Goal: Information Seeking & Learning: Learn about a topic

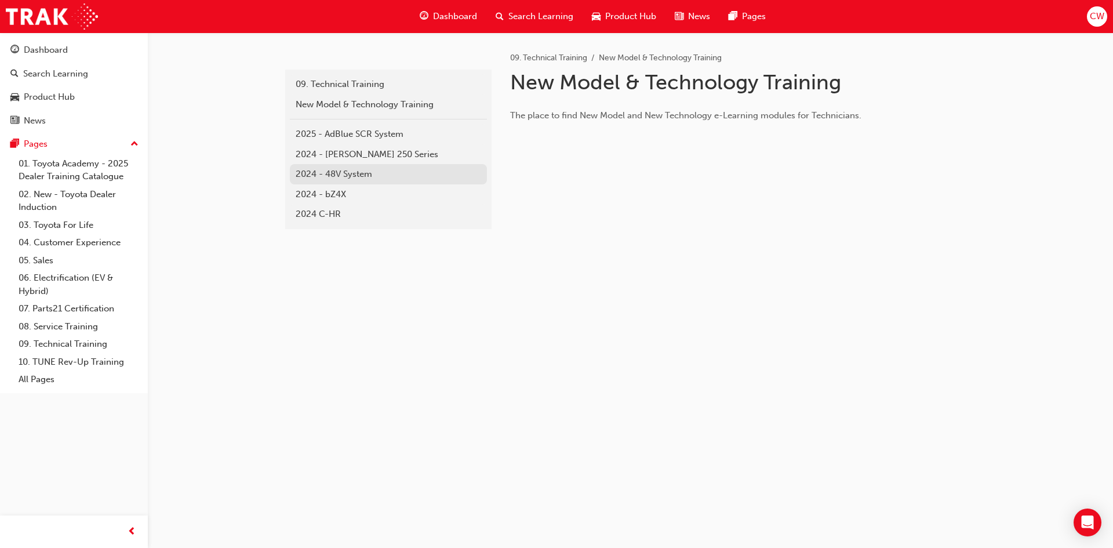
click at [336, 173] on div "2024 - 48V System" at bounding box center [389, 174] width 186 height 13
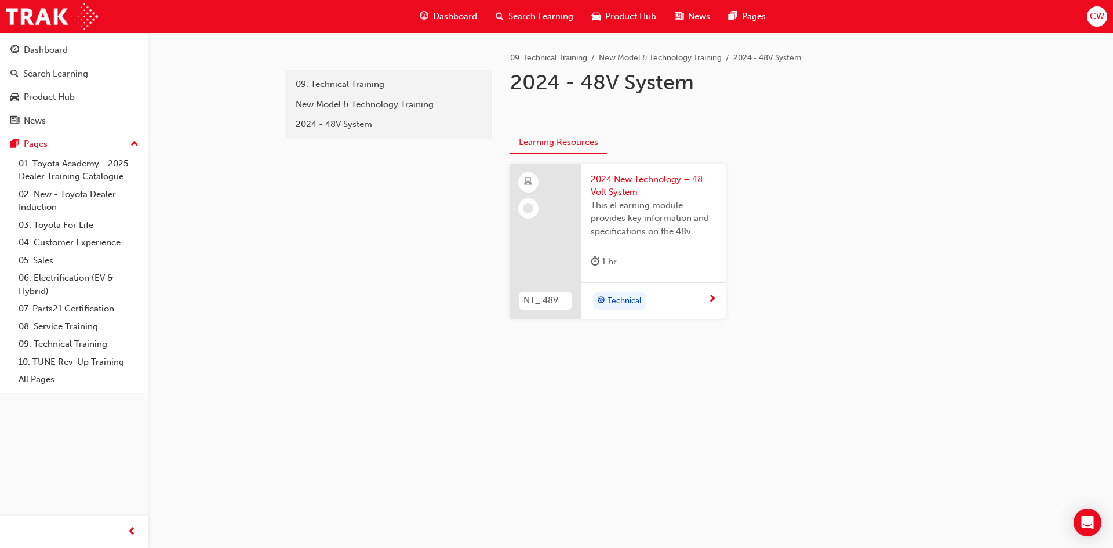
click at [612, 196] on span "2024 New Technology – 48 Volt System" at bounding box center [654, 186] width 126 height 26
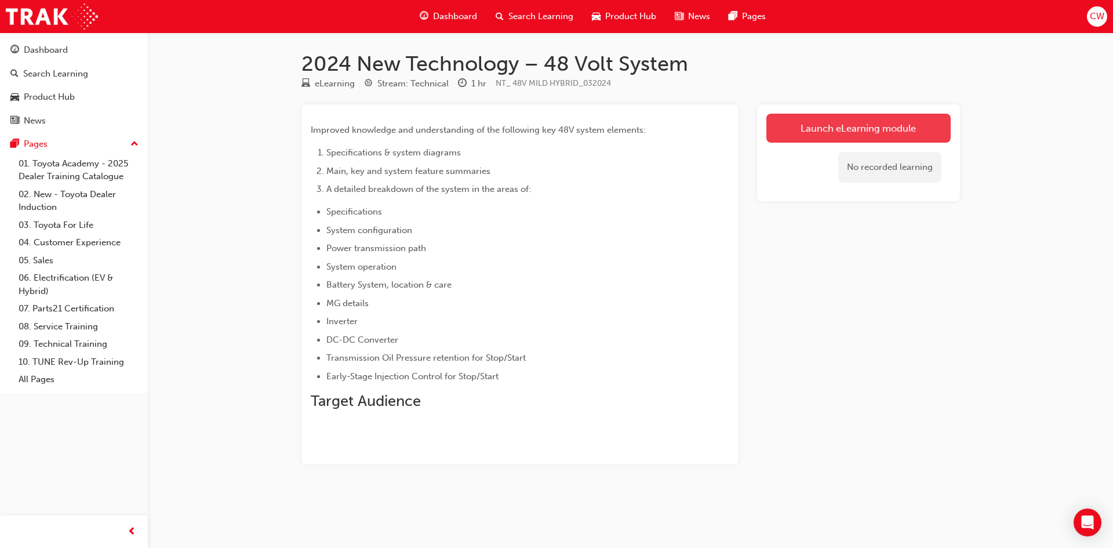
click at [862, 129] on link "Launch eLearning module" at bounding box center [858, 128] width 184 height 29
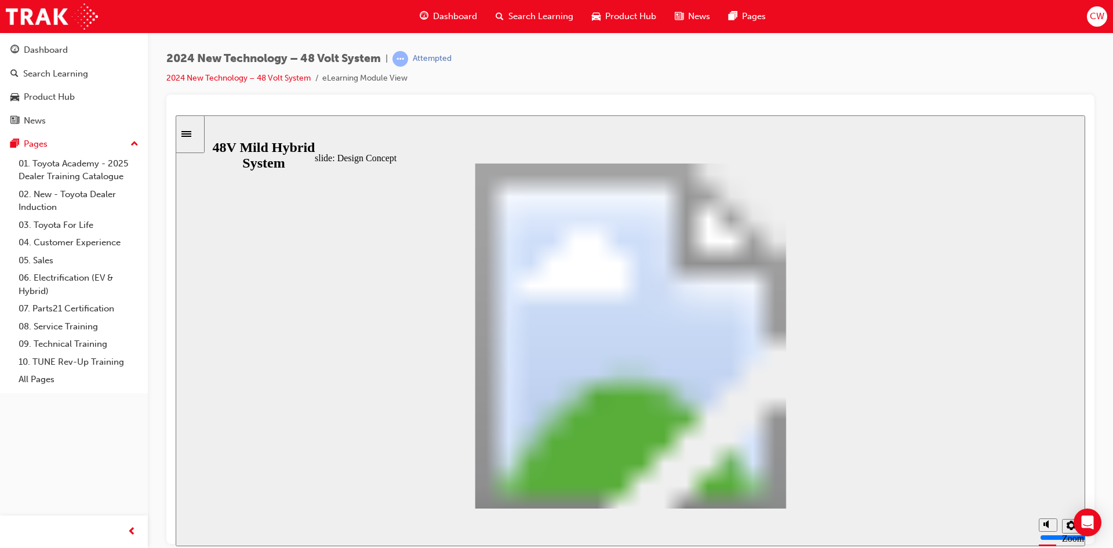
click at [451, 19] on span "Dashboard" at bounding box center [455, 16] width 44 height 13
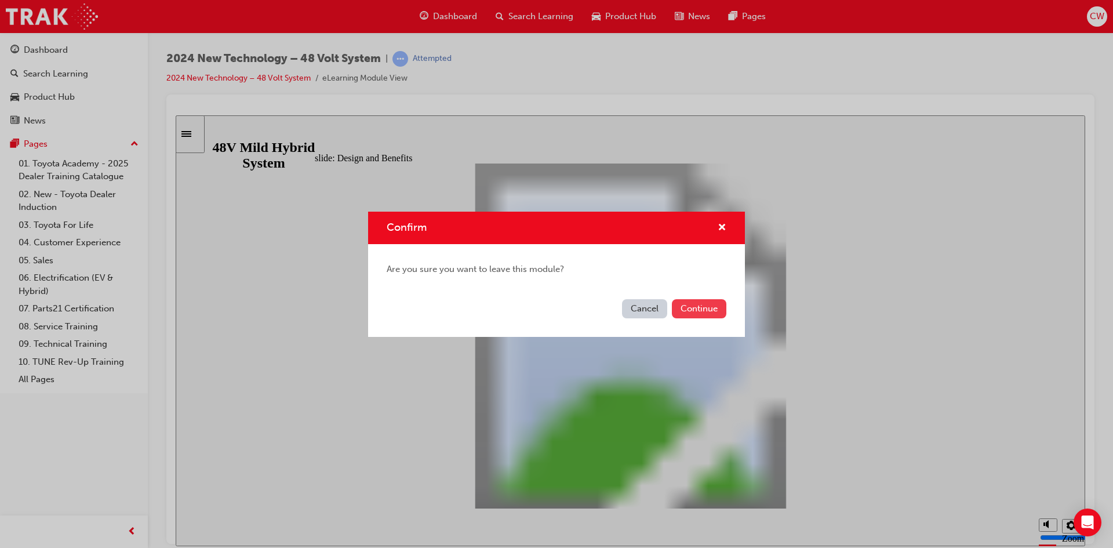
click at [688, 306] on button "Continue" at bounding box center [699, 308] width 55 height 19
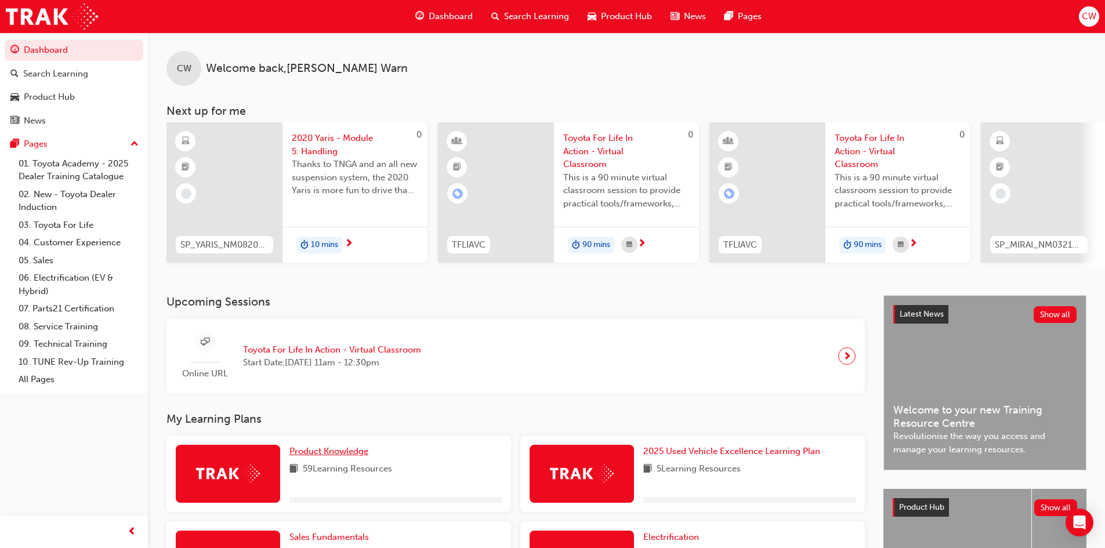
click at [332, 456] on span "Product Knowledge" at bounding box center [328, 451] width 79 height 10
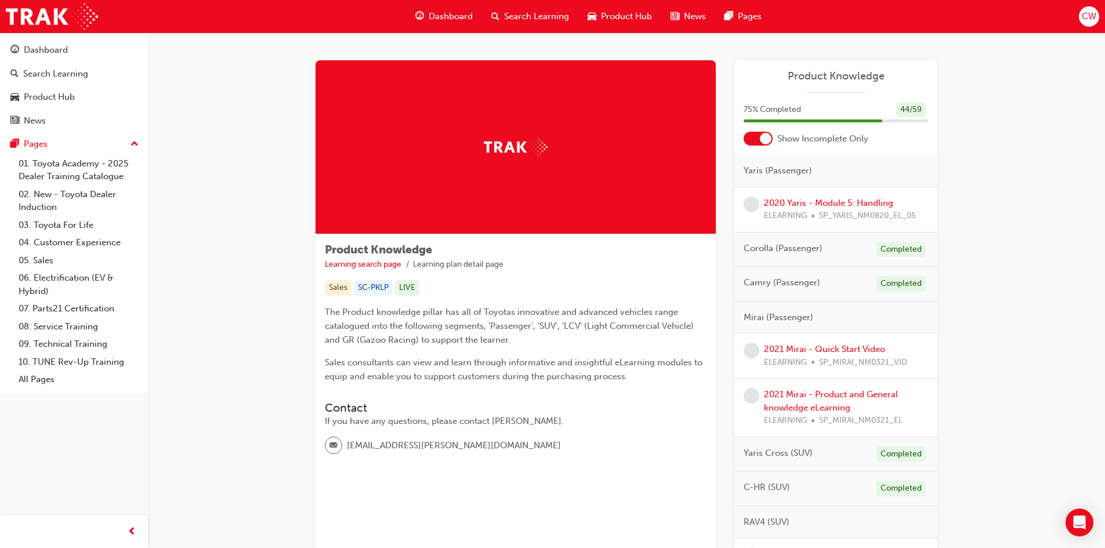
click at [754, 137] on div at bounding box center [757, 139] width 29 height 14
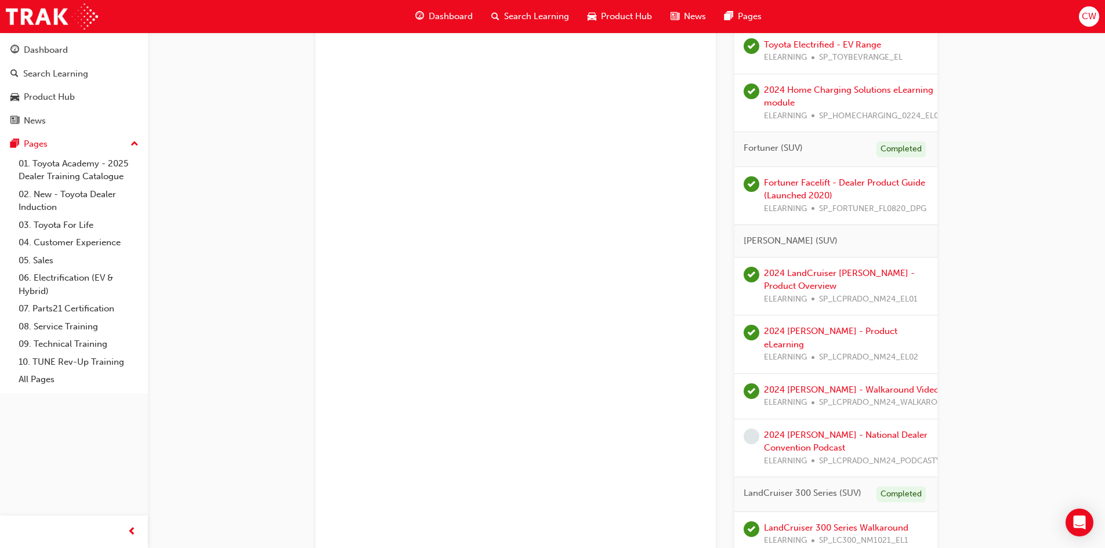
scroll to position [1739, 0]
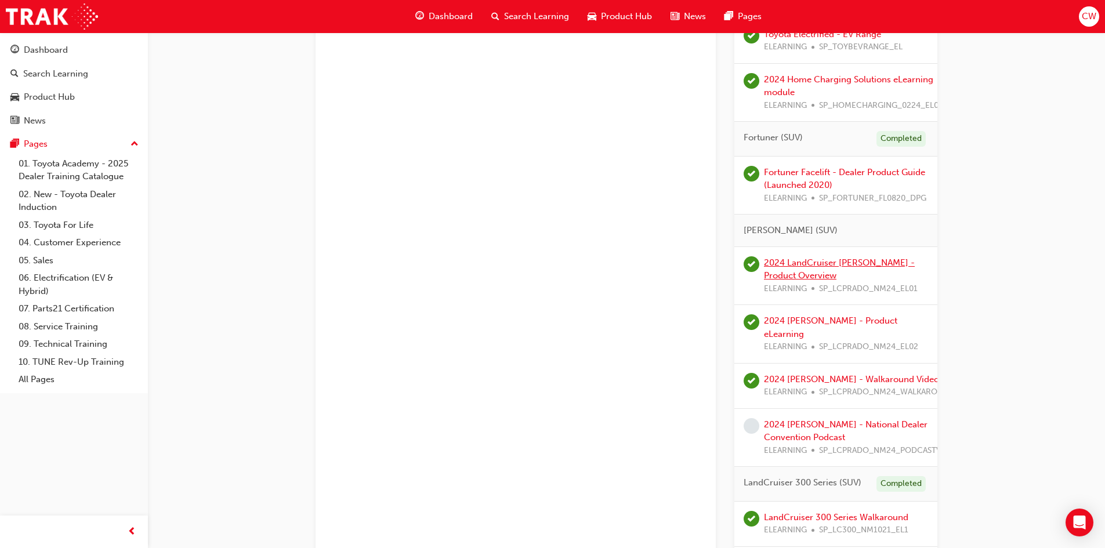
click at [815, 275] on link "2024 LandCruiser [PERSON_NAME] - Product Overview" at bounding box center [839, 269] width 151 height 24
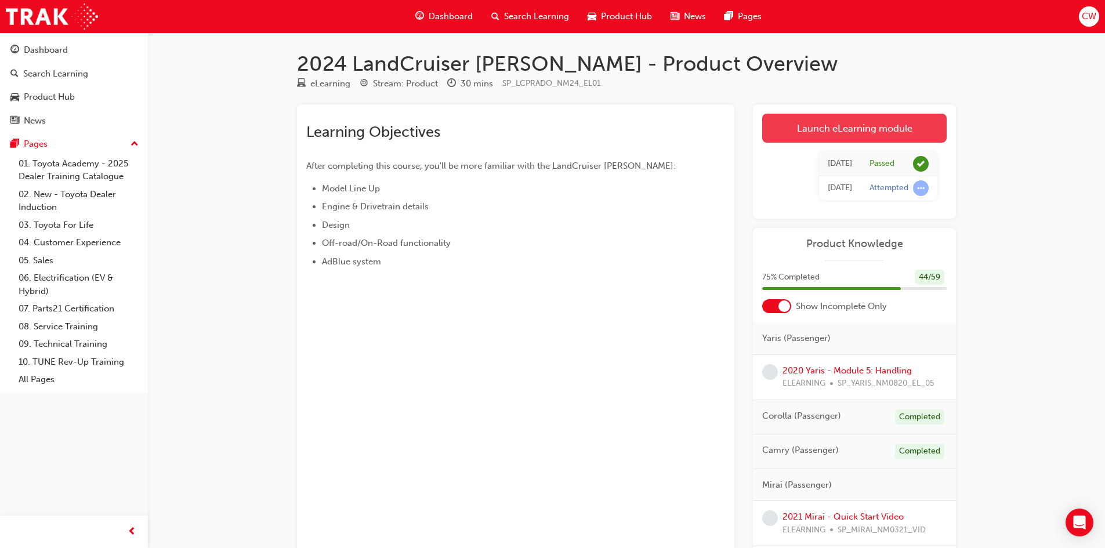
click at [819, 132] on link "Launch eLearning module" at bounding box center [854, 128] width 184 height 29
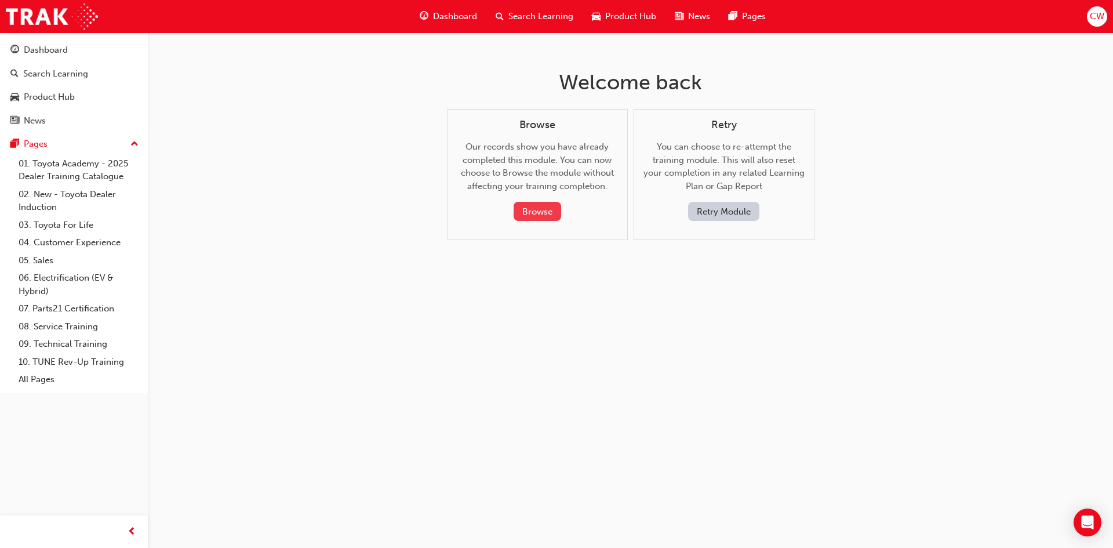
click at [525, 213] on button "Browse" at bounding box center [538, 211] width 48 height 19
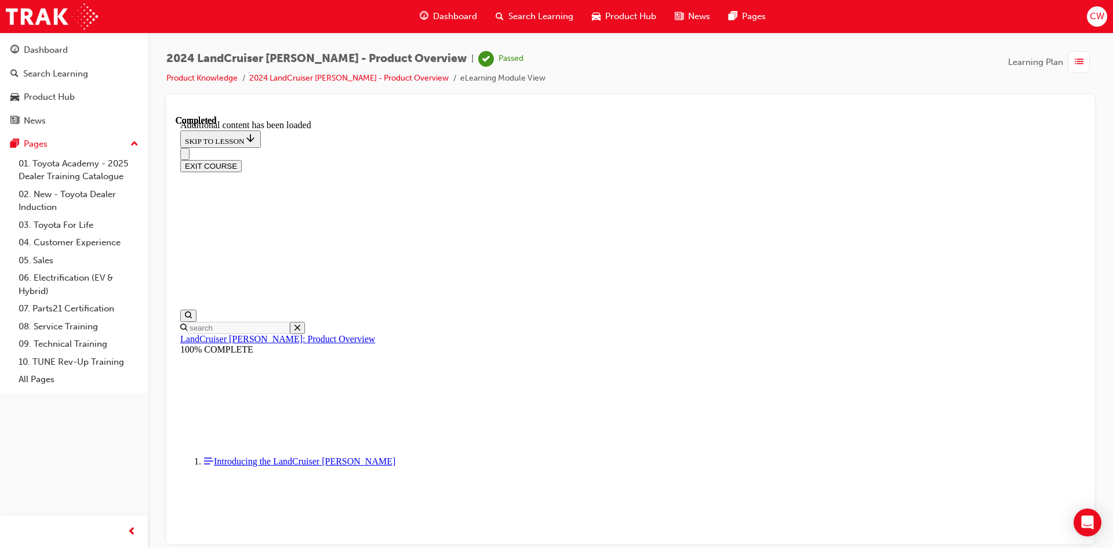
scroll to position [1, 0]
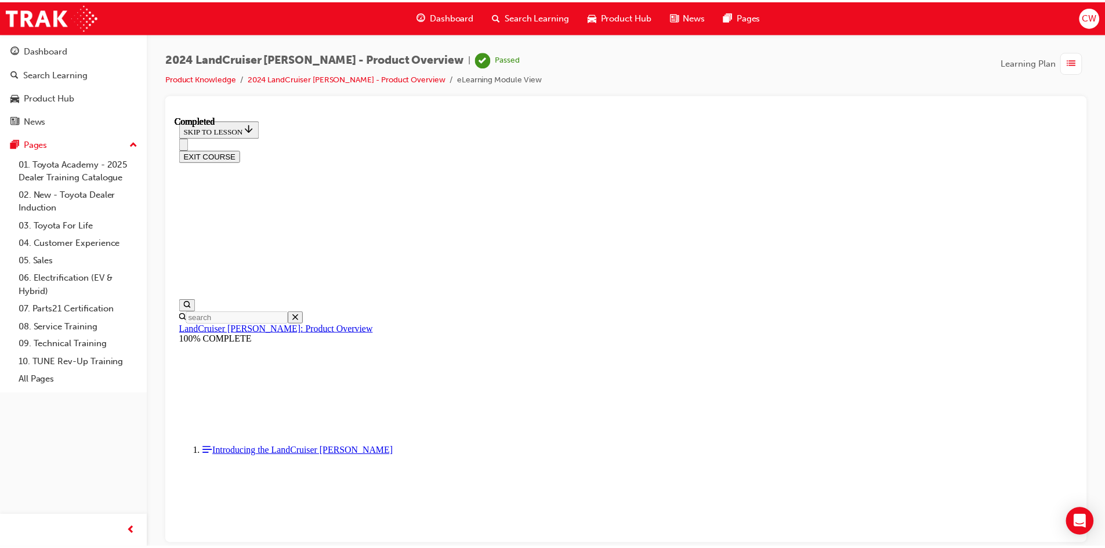
scroll to position [755, 0]
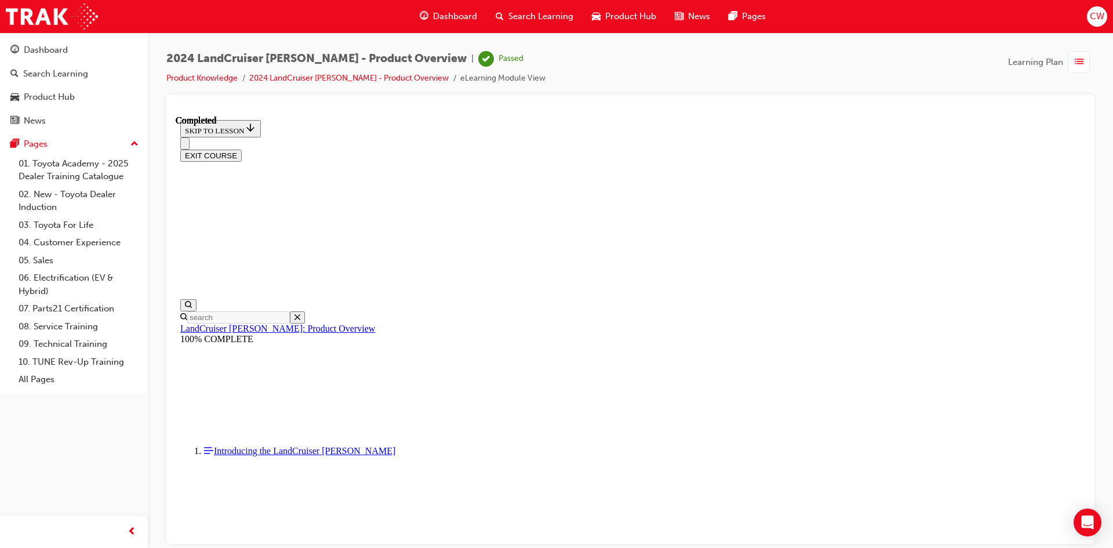
click at [456, 16] on span "Dashboard" at bounding box center [455, 16] width 44 height 13
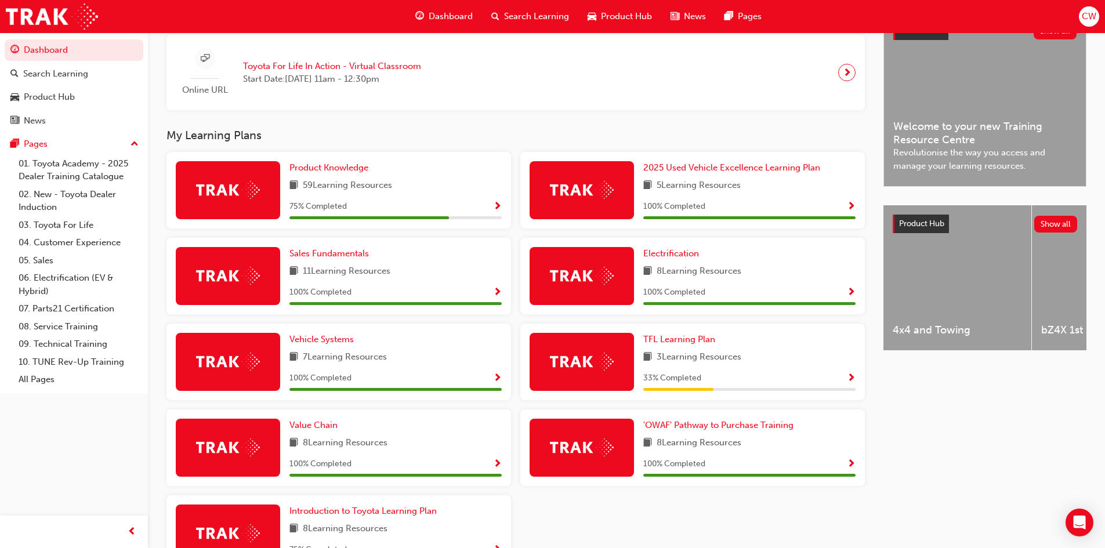
scroll to position [290, 0]
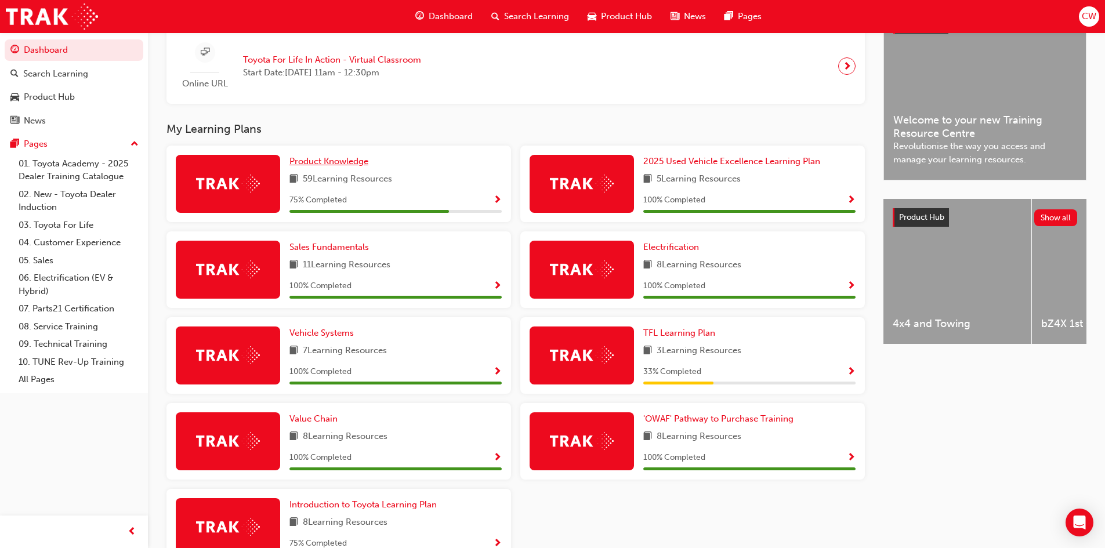
click at [323, 166] on span "Product Knowledge" at bounding box center [328, 161] width 79 height 10
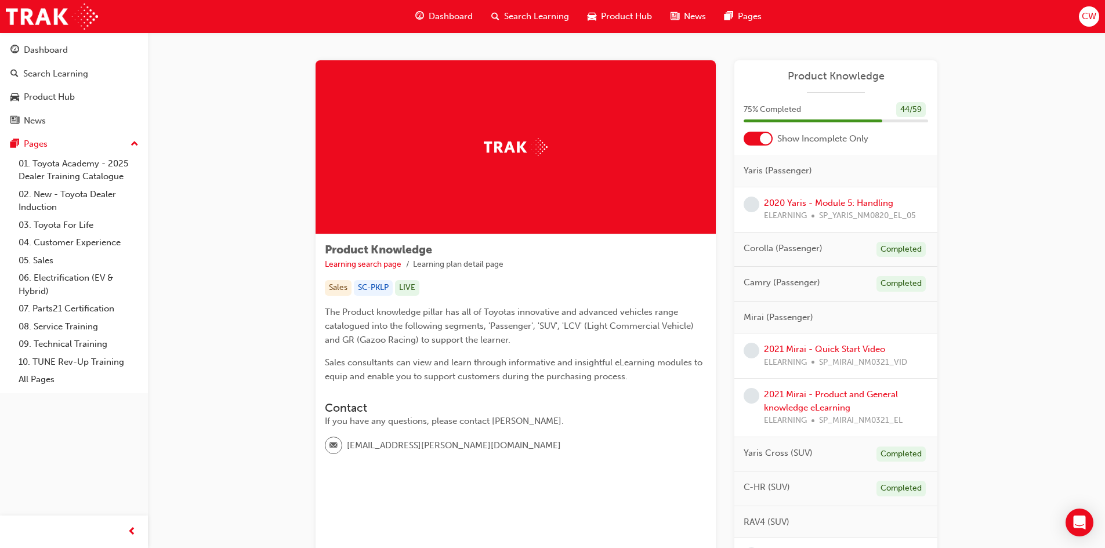
click at [751, 140] on div at bounding box center [757, 139] width 29 height 14
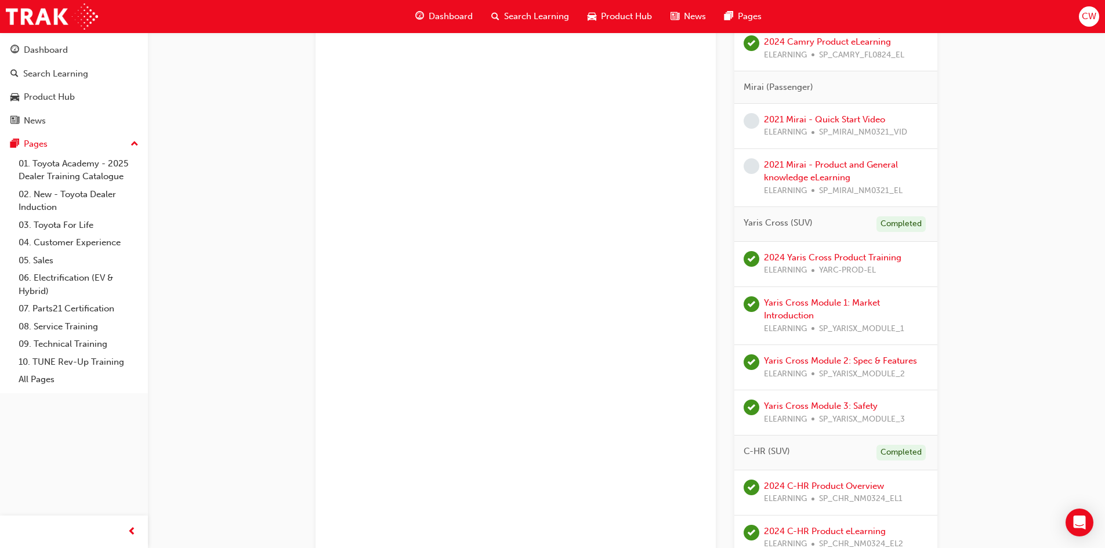
scroll to position [464, 0]
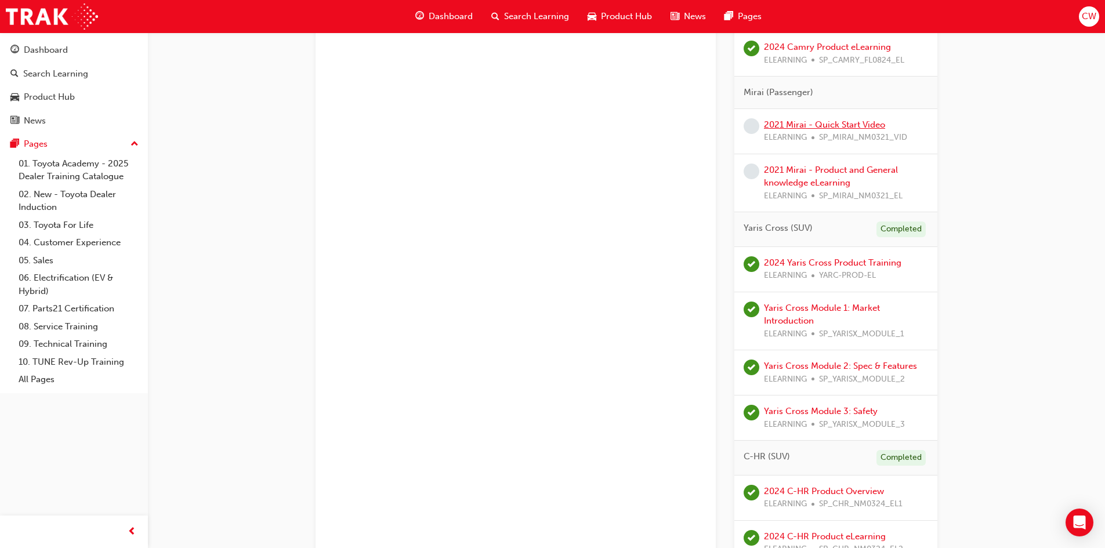
click at [807, 126] on link "2021 Mirai - Quick Start Video" at bounding box center [824, 124] width 121 height 10
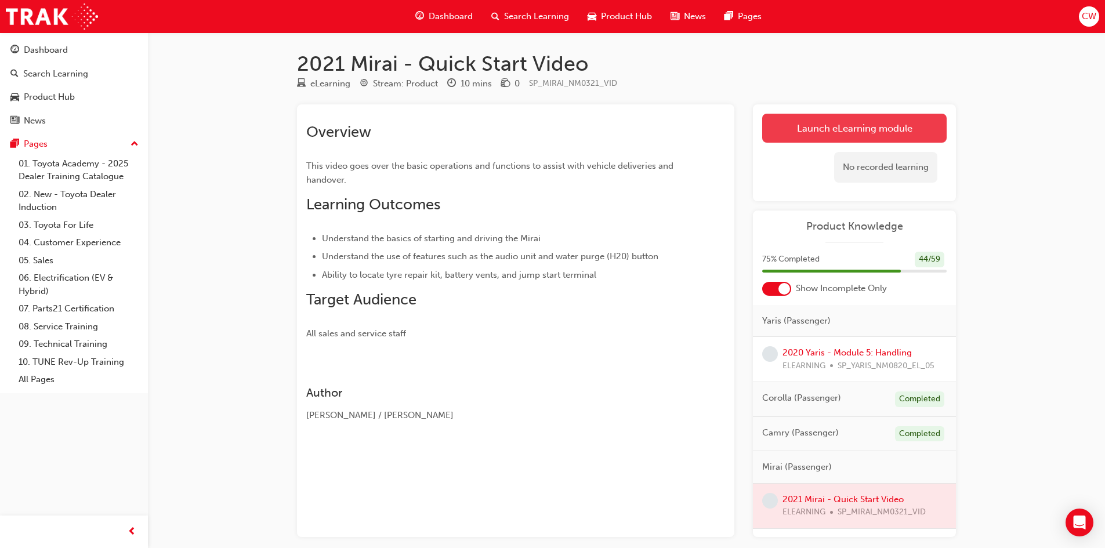
click at [852, 125] on link "Launch eLearning module" at bounding box center [854, 128] width 184 height 29
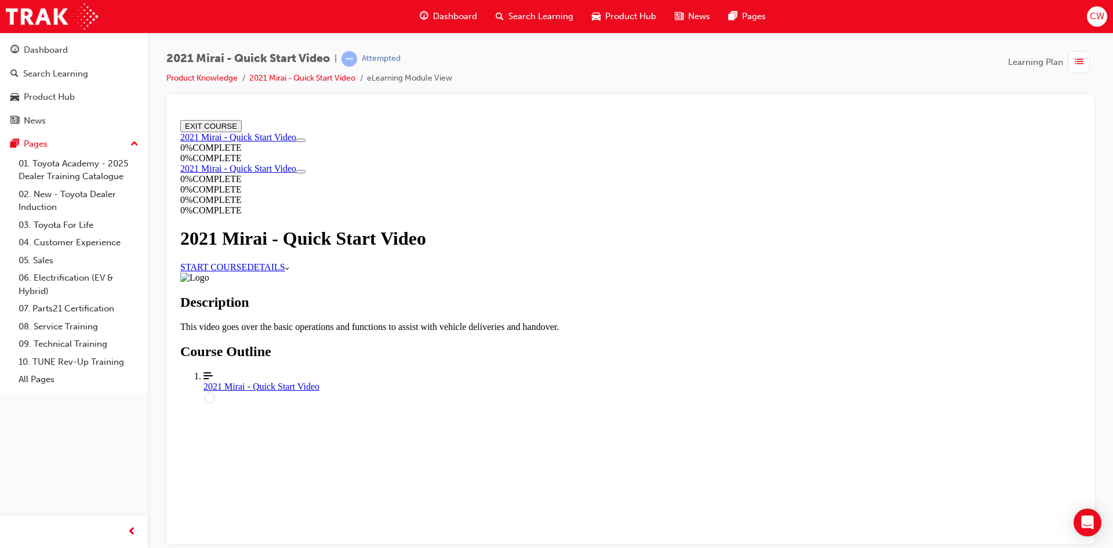
click at [247, 271] on link "START COURSE" at bounding box center [213, 266] width 67 height 10
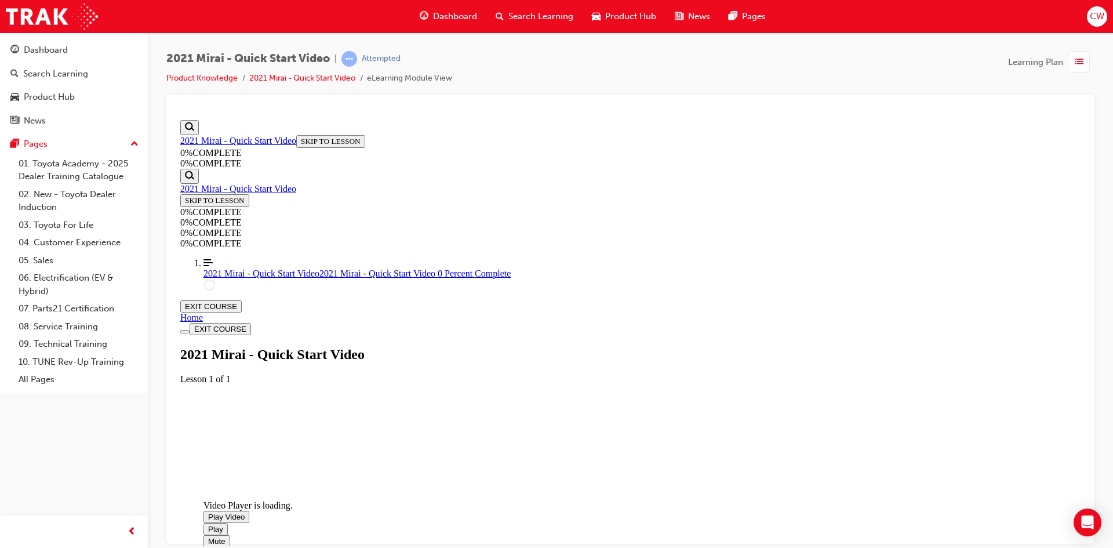
scroll to position [214, 0]
click at [208, 512] on span "Video player. You can use the space bar to toggle playback and arrow keys to sc…" at bounding box center [208, 516] width 0 height 9
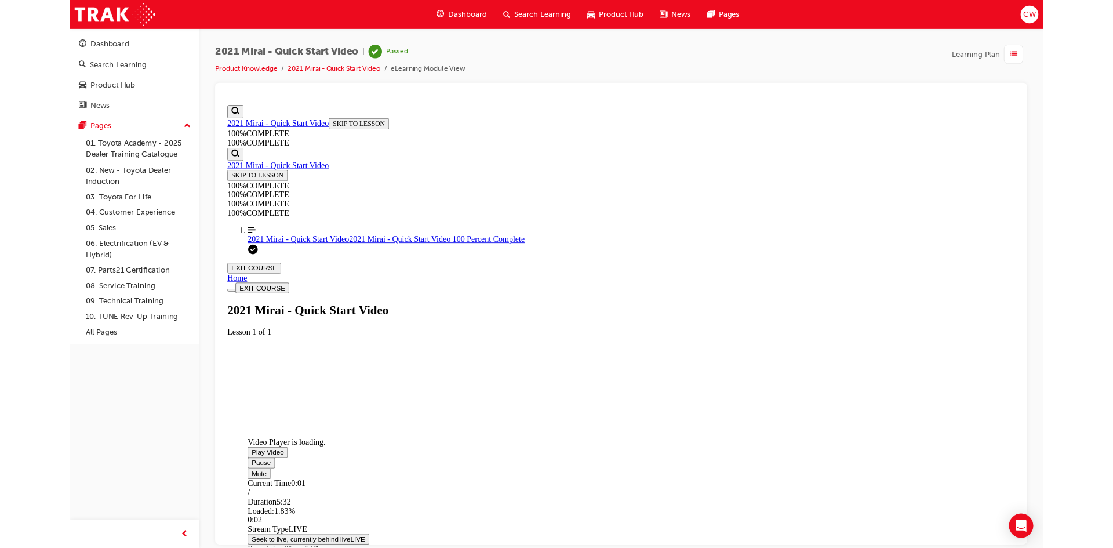
scroll to position [41, 0]
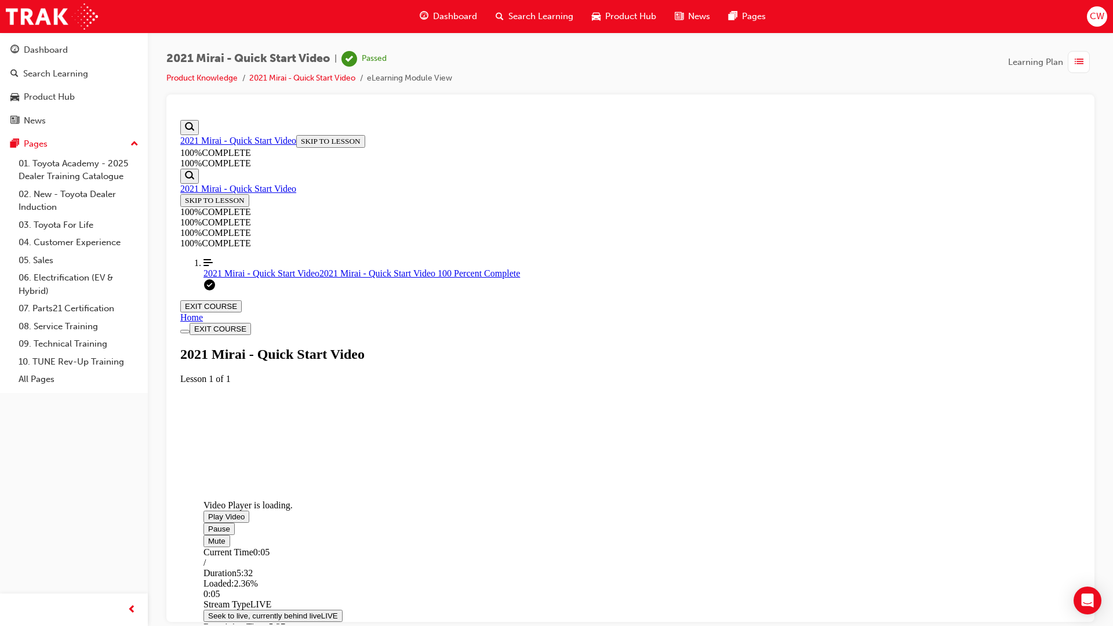
click at [377, 497] on video "Video player. You can use the space bar to toggle playback and arrow keys to sc…" at bounding box center [291, 453] width 174 height 87
click at [208, 512] on span "Video player. You can use the space bar to toggle playback and arrow keys to sc…" at bounding box center [208, 516] width 0 height 9
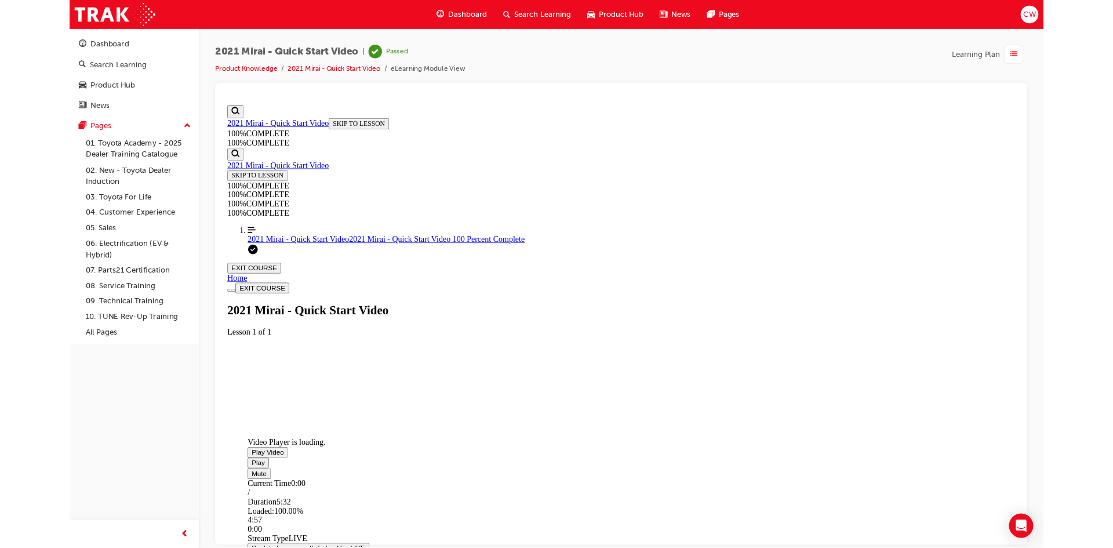
drag, startPoint x: 1295, startPoint y: 702, endPoint x: 1303, endPoint y: 611, distance: 91.3
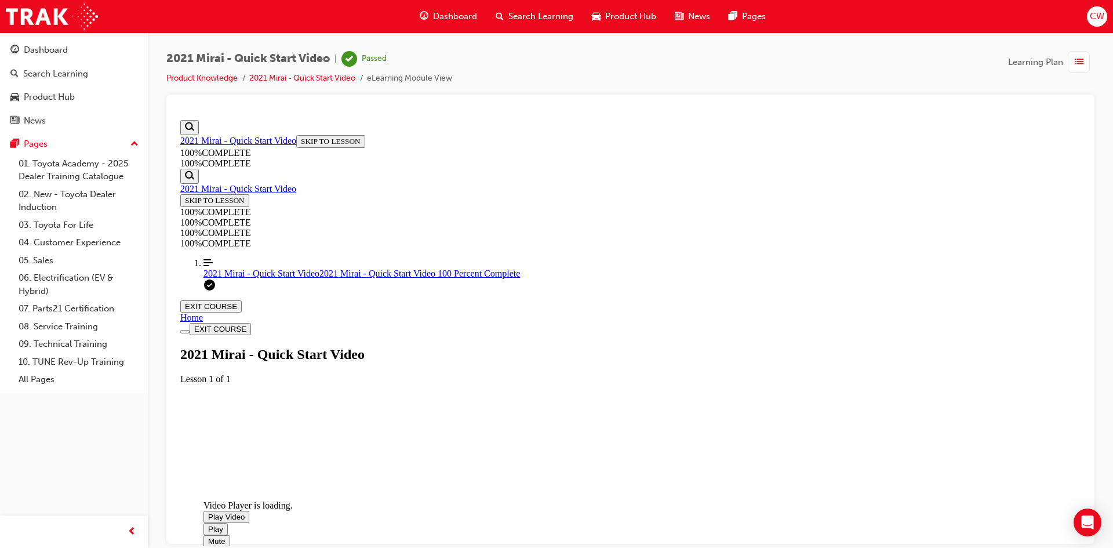
scroll to position [223, 0]
click at [771, 437] on section "Video Player is loading. Play Video Play Mute Current Time 0:00 / Duration 5:32…" at bounding box center [630, 410] width 900 height 53
click at [208, 512] on span "Video player. You can use the space bar to toggle playback and arrow keys to sc…" at bounding box center [208, 516] width 0 height 9
click at [1032, 410] on div "Video Player is loading. Play Video Pause Mute Current Time 0:05 / Duration 5:3…" at bounding box center [630, 410] width 900 height 0
click at [449, 10] on span "Dashboard" at bounding box center [455, 16] width 44 height 13
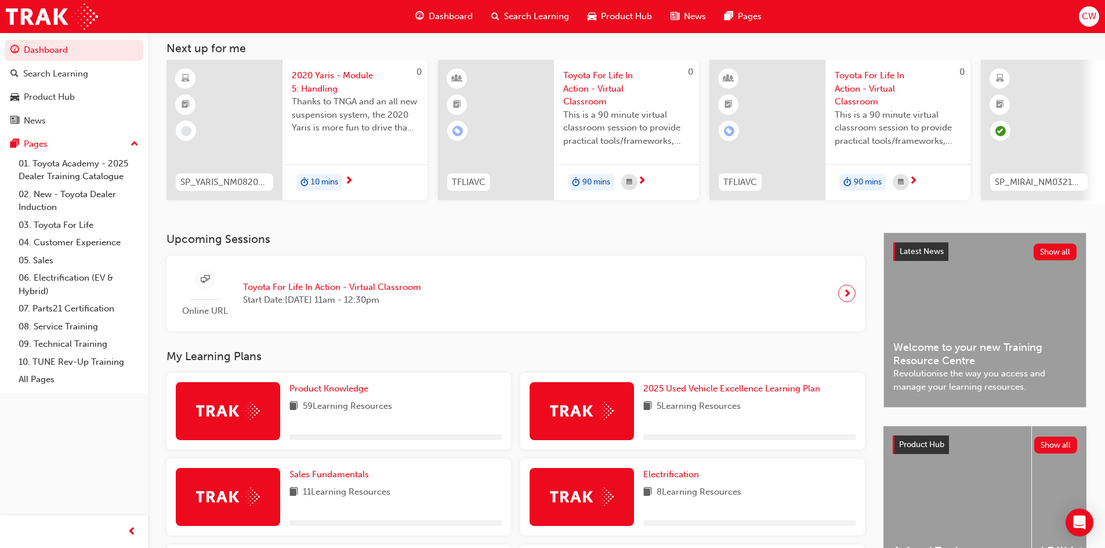
scroll to position [58, 0]
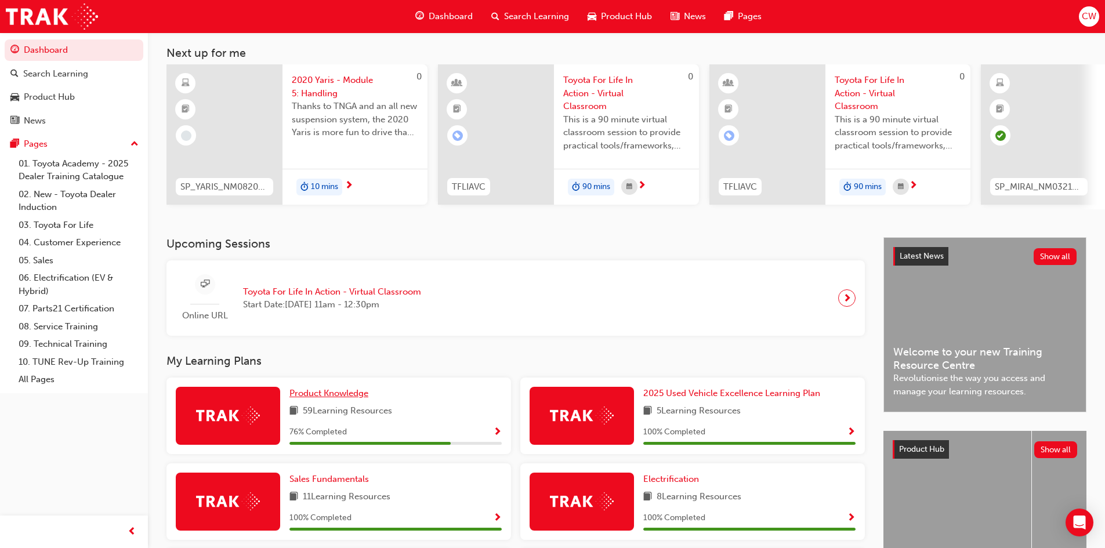
click at [326, 395] on span "Product Knowledge" at bounding box center [328, 393] width 79 height 10
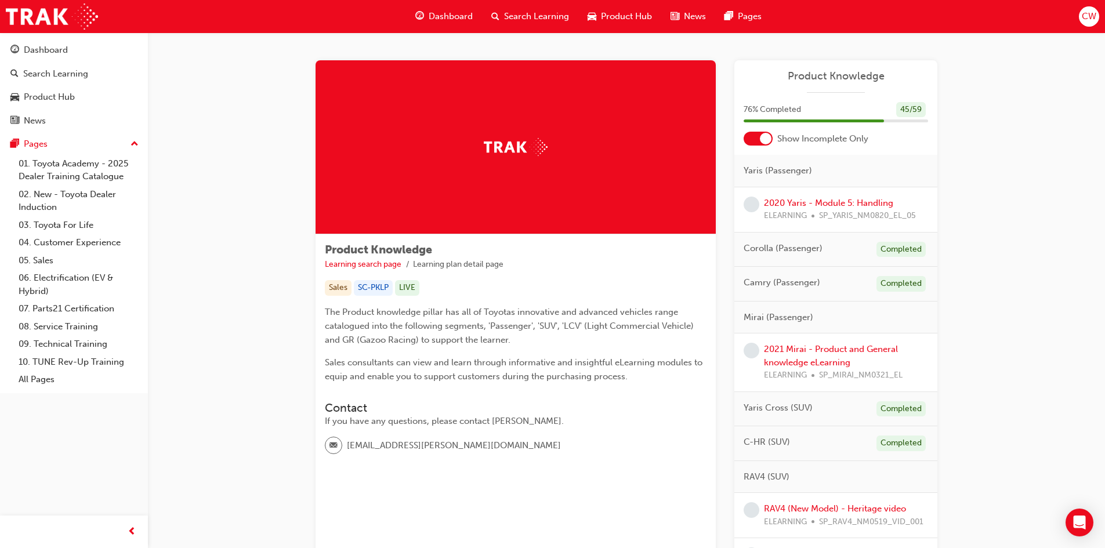
click at [750, 136] on div at bounding box center [757, 139] width 29 height 14
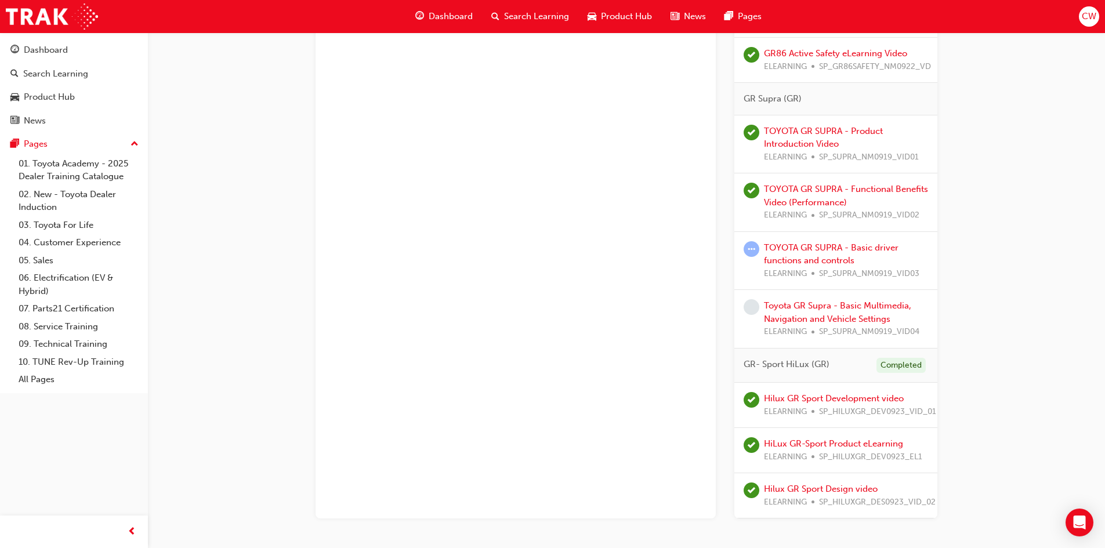
scroll to position [3421, 0]
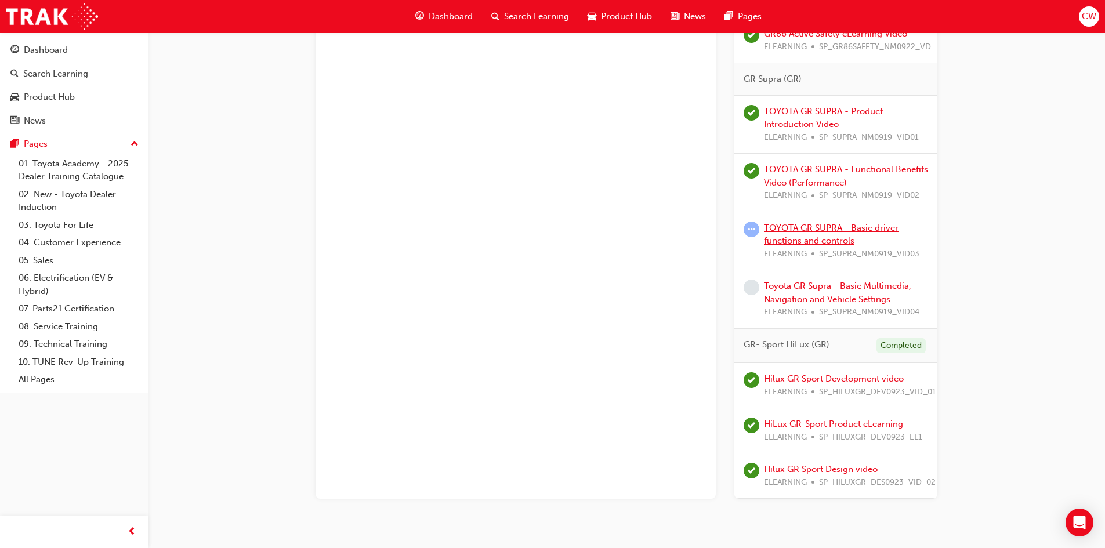
click at [813, 227] on link "TOYOTA GR SUPRA - Basic driver functions and controls" at bounding box center [831, 235] width 135 height 24
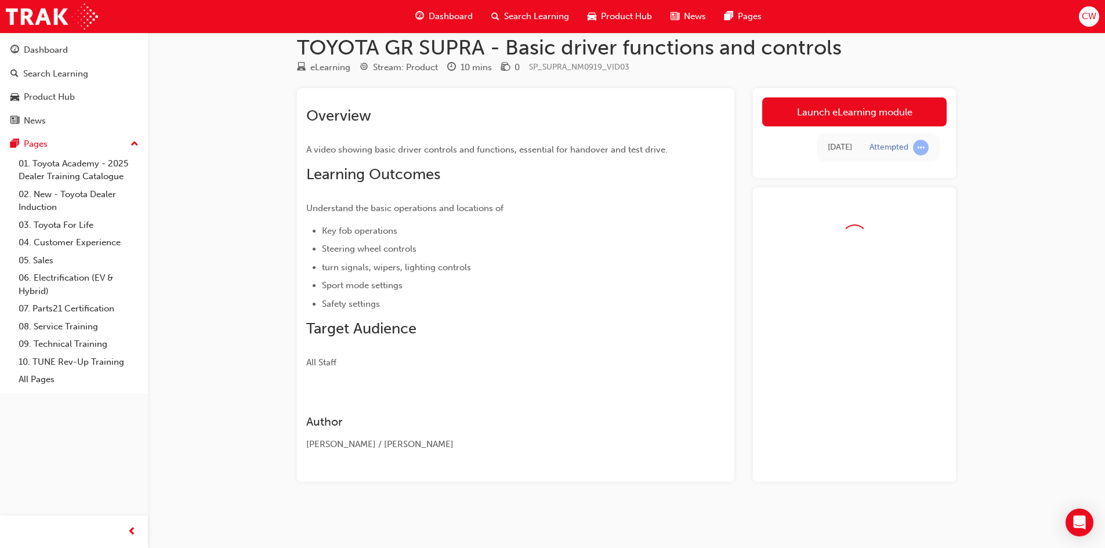
scroll to position [48, 0]
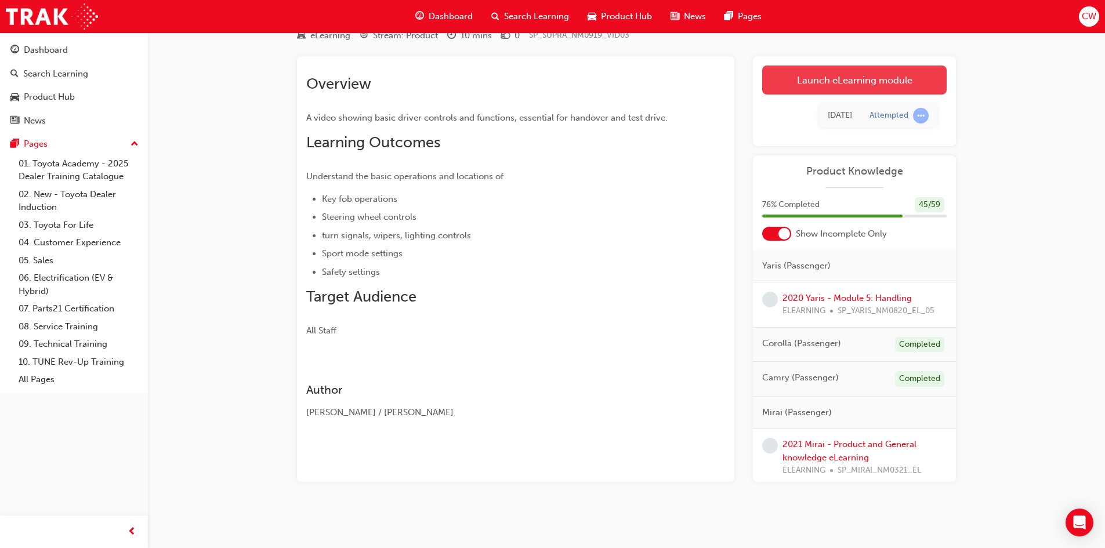
click at [858, 79] on link "Launch eLearning module" at bounding box center [854, 80] width 184 height 29
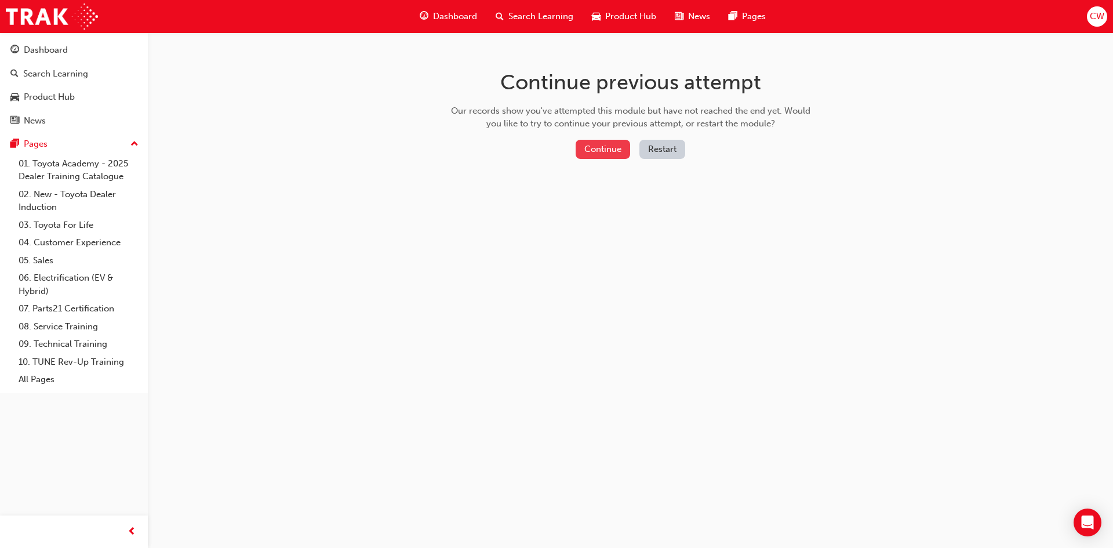
click at [605, 146] on button "Continue" at bounding box center [603, 149] width 55 height 19
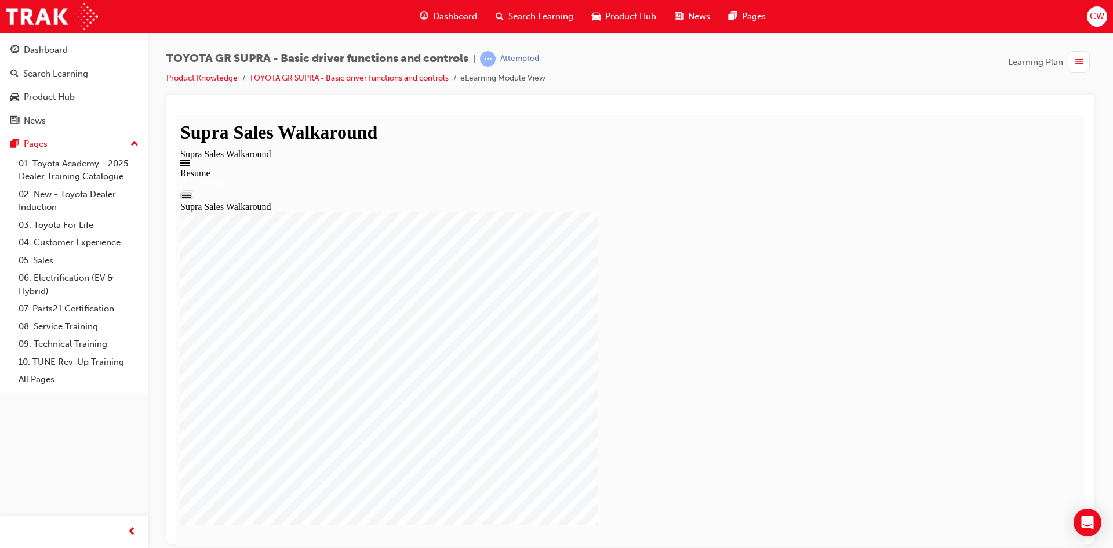
click at [620, 212] on div "Resume Restart Supra Sales Walkaround" at bounding box center [630, 190] width 900 height 44
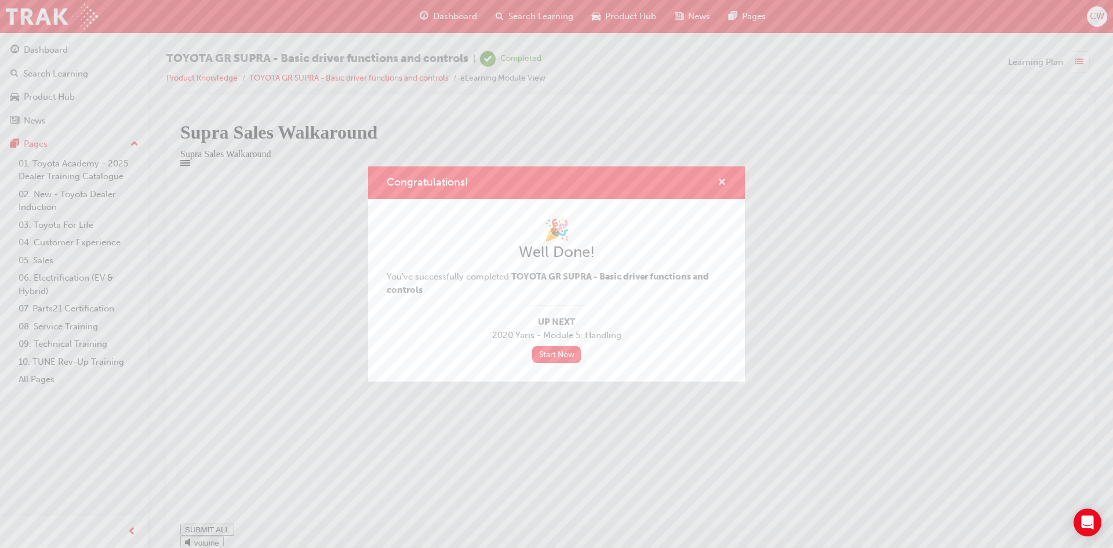
click at [724, 178] on span "cross-icon" at bounding box center [722, 183] width 9 height 10
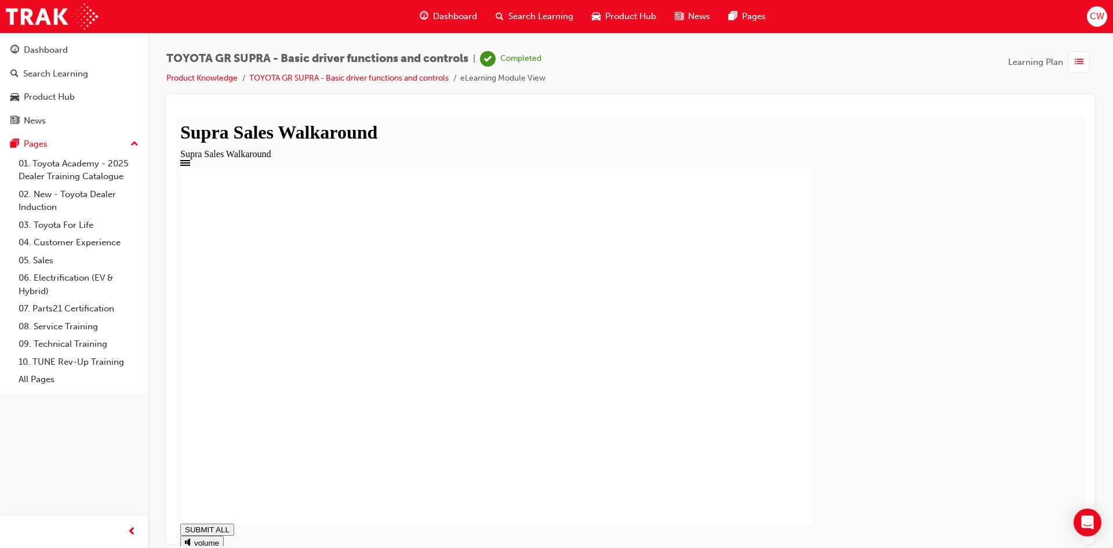
type input "1"
click at [450, 11] on span "Dashboard" at bounding box center [455, 16] width 44 height 13
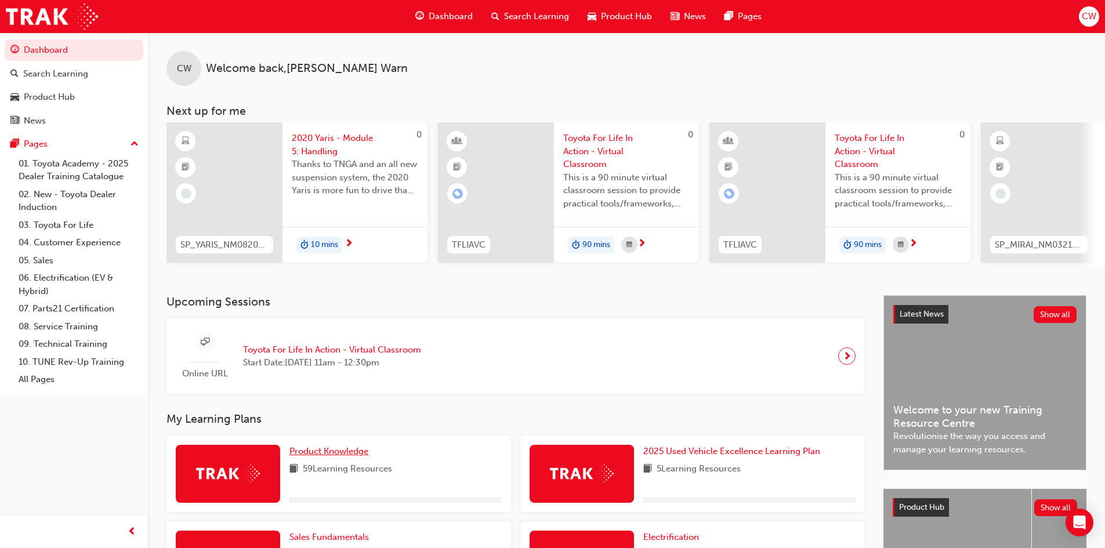
click at [322, 455] on span "Product Knowledge" at bounding box center [328, 451] width 79 height 10
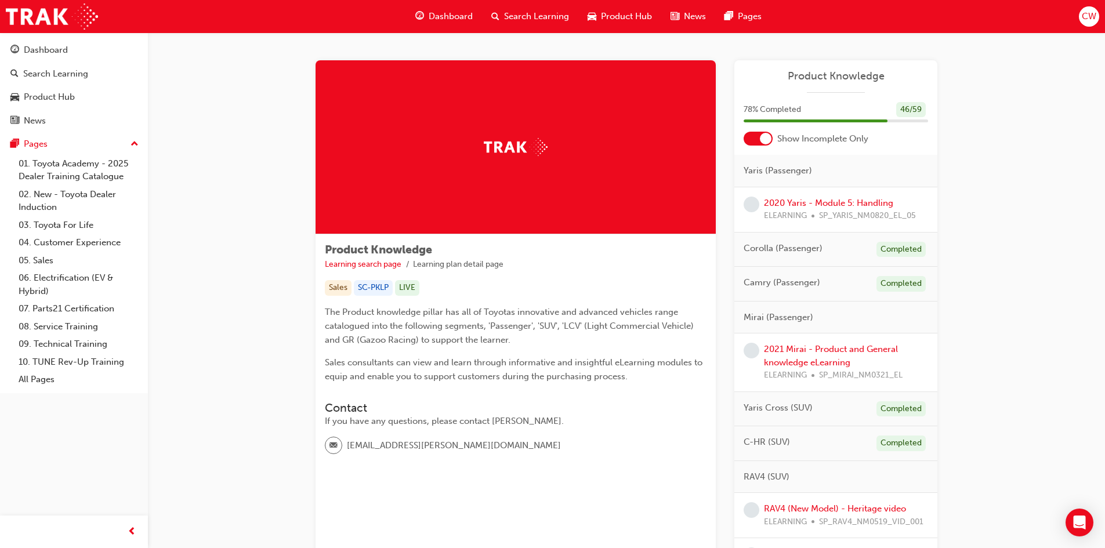
click at [754, 138] on div at bounding box center [757, 139] width 29 height 14
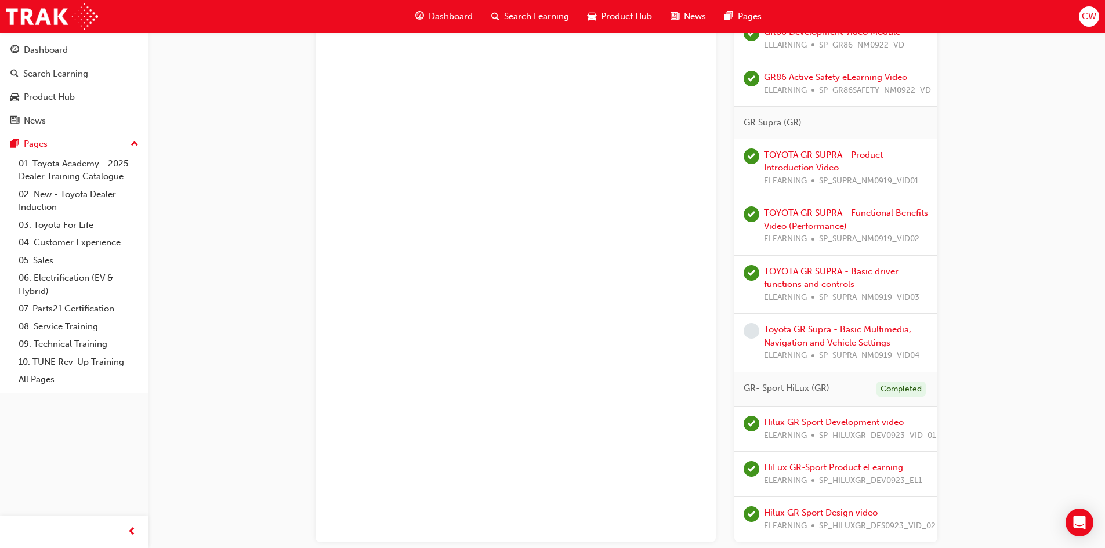
scroll to position [3349, 0]
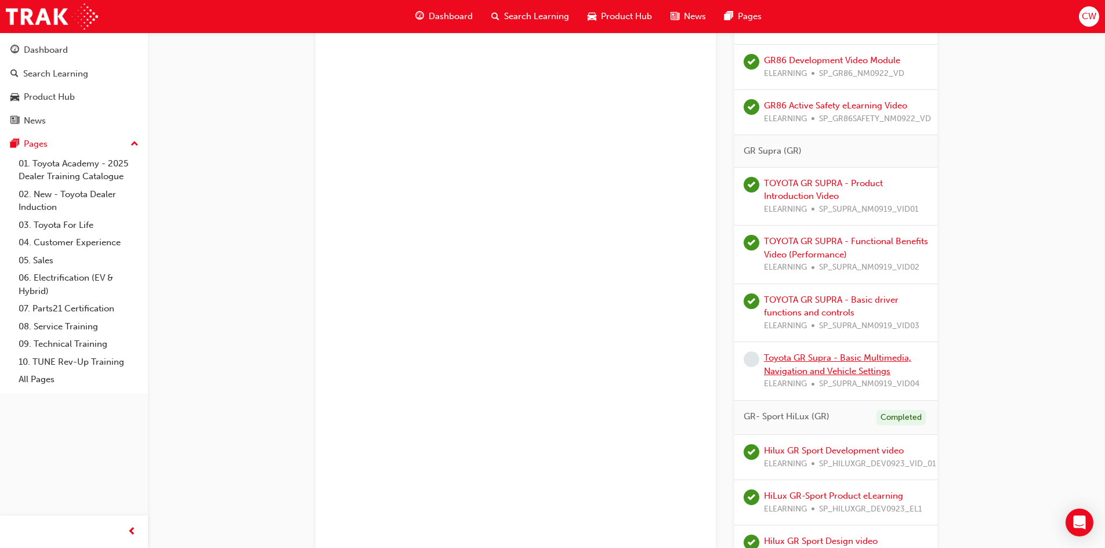
click at [815, 358] on link "Toyota GR Supra - Basic Multimedia, Navigation and Vehicle Settings" at bounding box center [837, 365] width 147 height 24
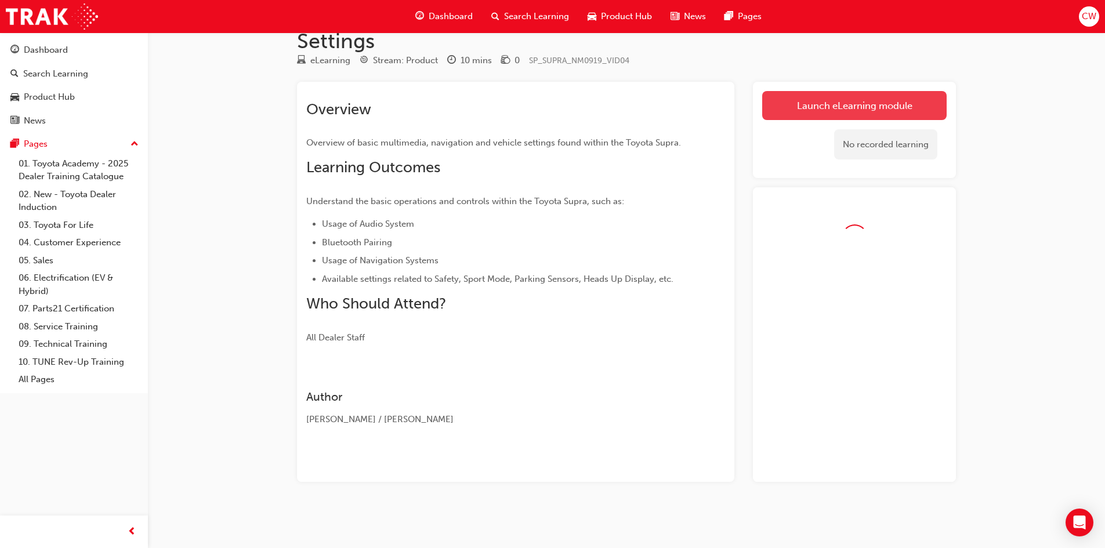
scroll to position [80, 0]
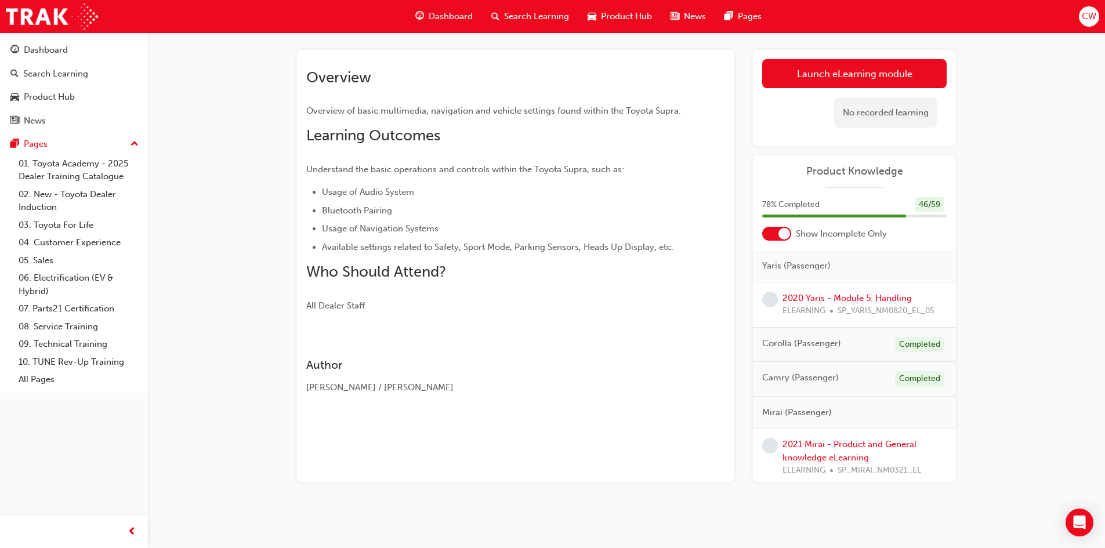
click at [772, 230] on div at bounding box center [776, 234] width 29 height 14
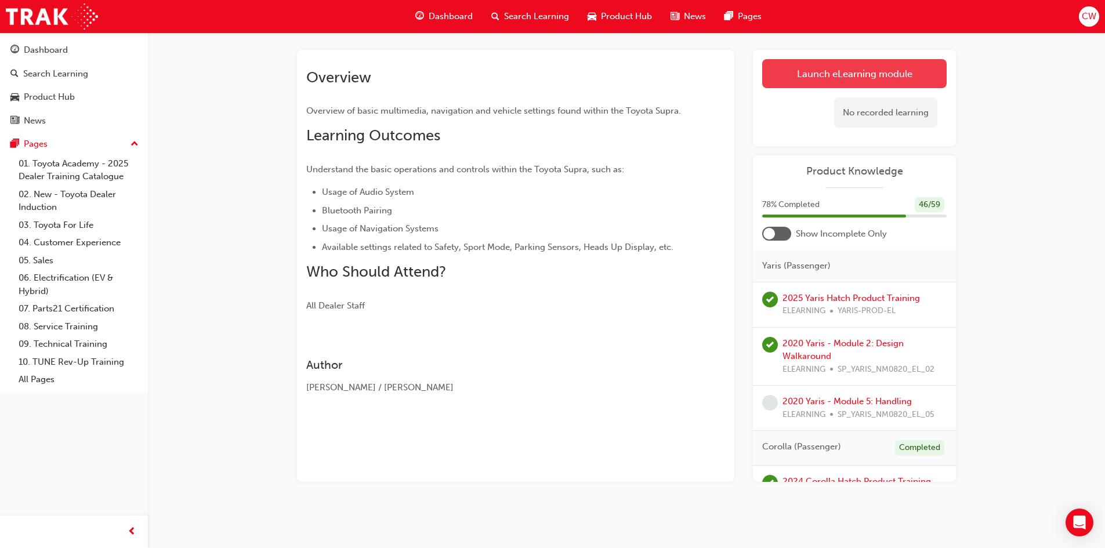
click at [832, 65] on link "Launch eLearning module" at bounding box center [854, 73] width 184 height 29
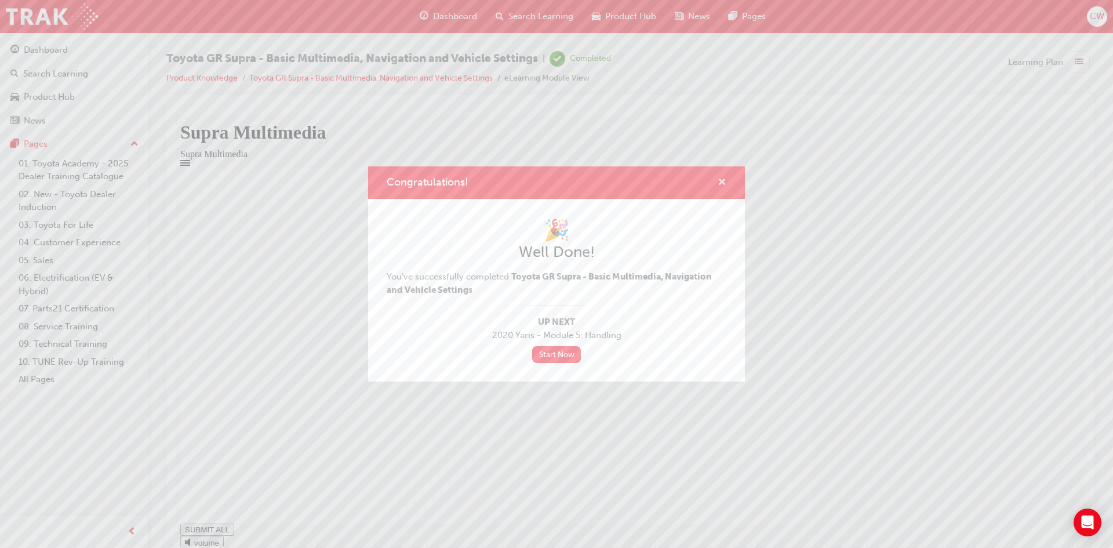
type input "1"
click at [722, 180] on span "cross-icon" at bounding box center [722, 183] width 9 height 10
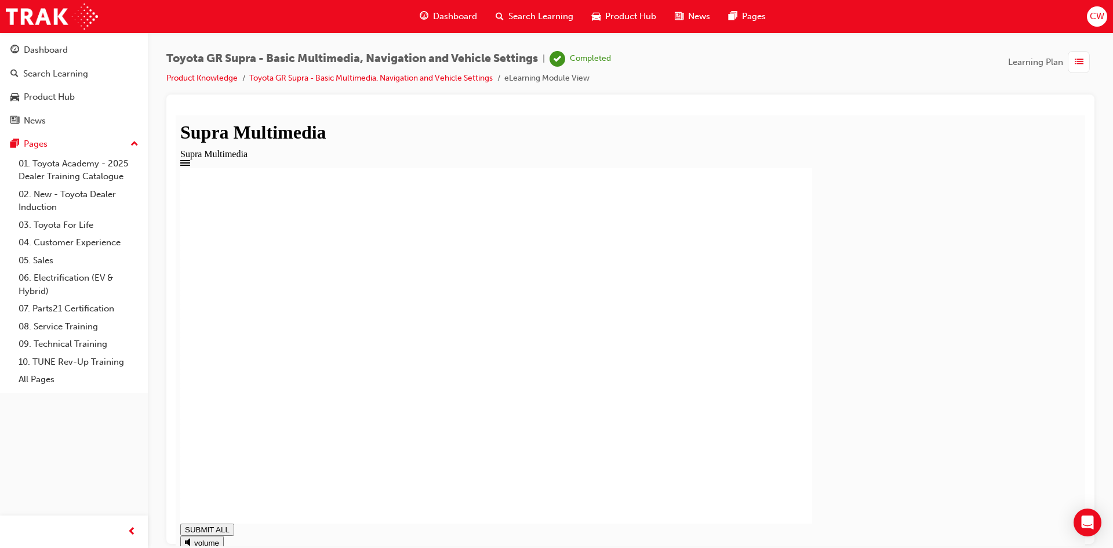
click at [438, 9] on div "Dashboard" at bounding box center [448, 17] width 76 height 24
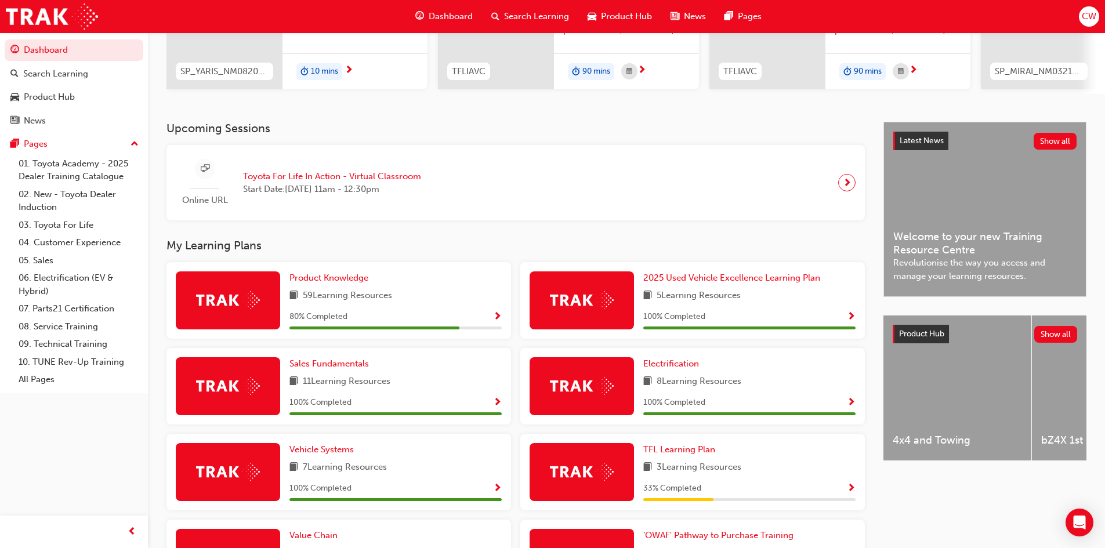
scroll to position [174, 0]
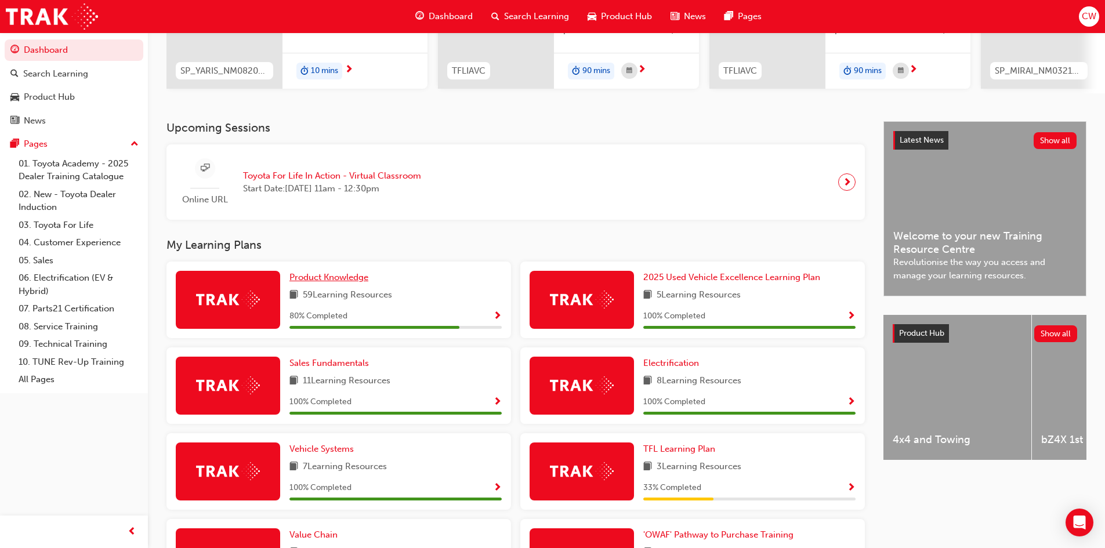
click at [325, 282] on span "Product Knowledge" at bounding box center [328, 277] width 79 height 10
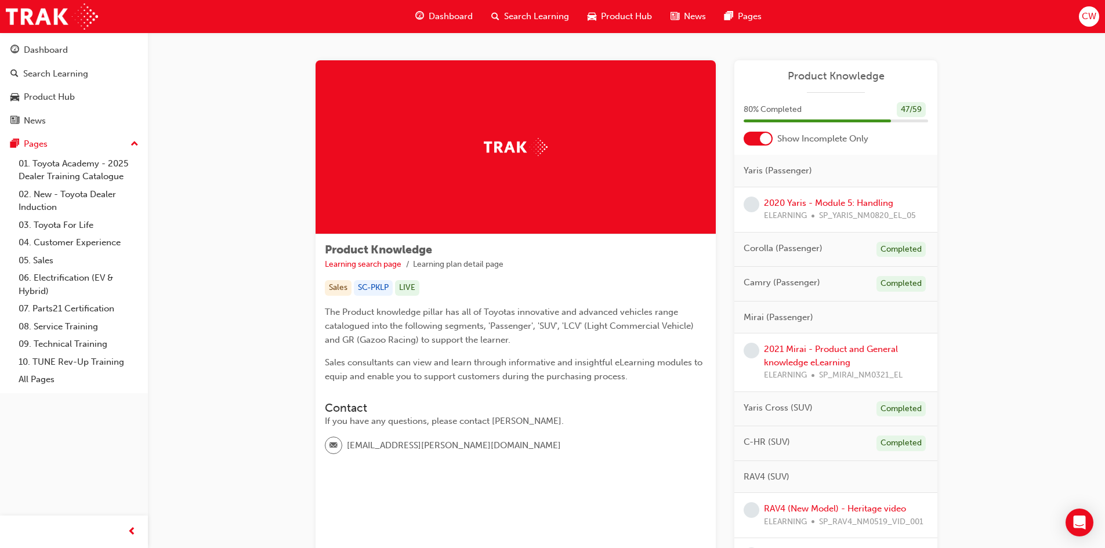
click at [751, 141] on div at bounding box center [757, 139] width 29 height 14
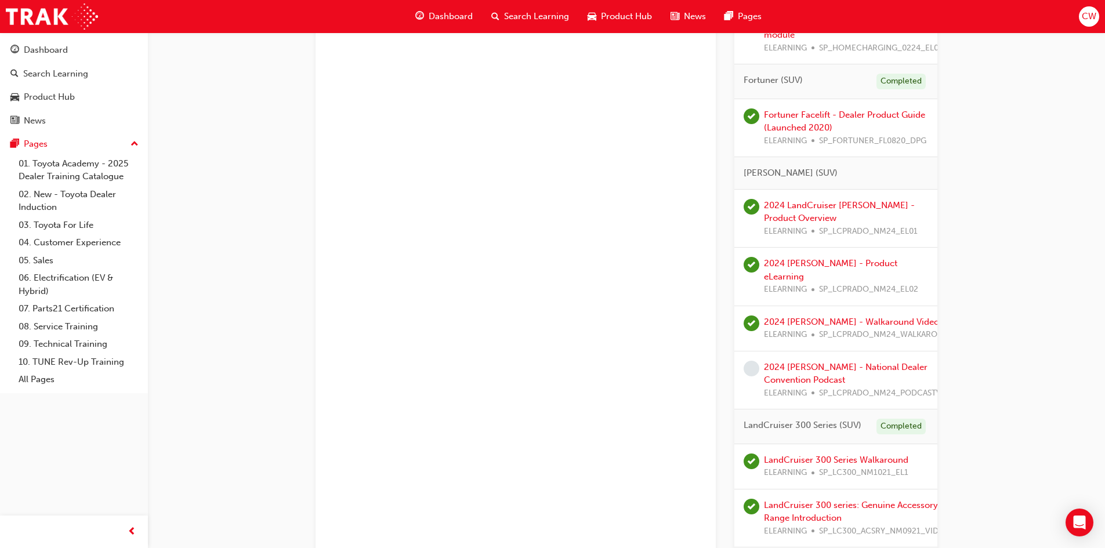
scroll to position [1797, 0]
click at [818, 273] on link "2024 [PERSON_NAME] - Product eLearning" at bounding box center [830, 269] width 133 height 24
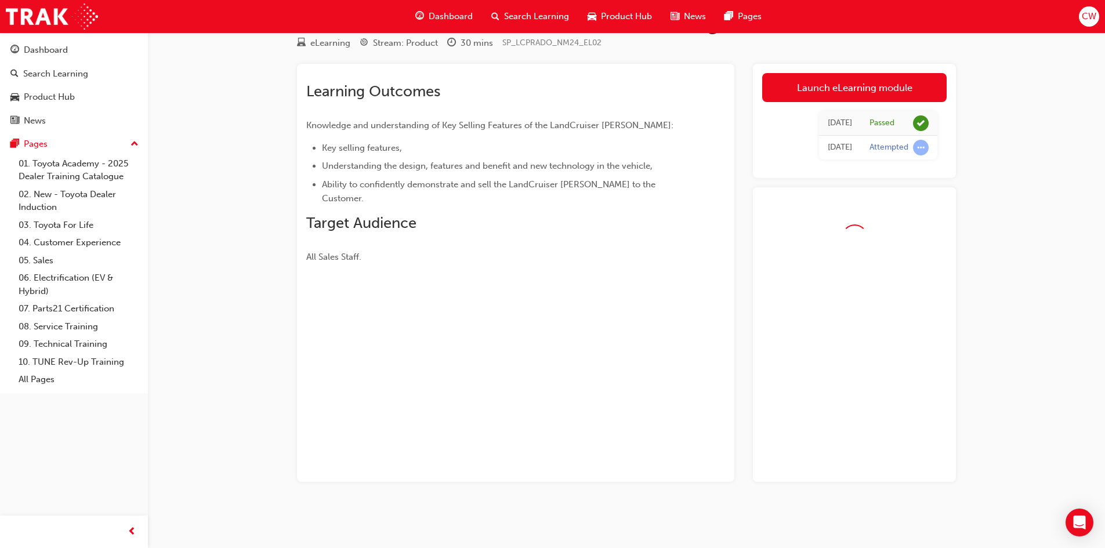
scroll to position [72, 0]
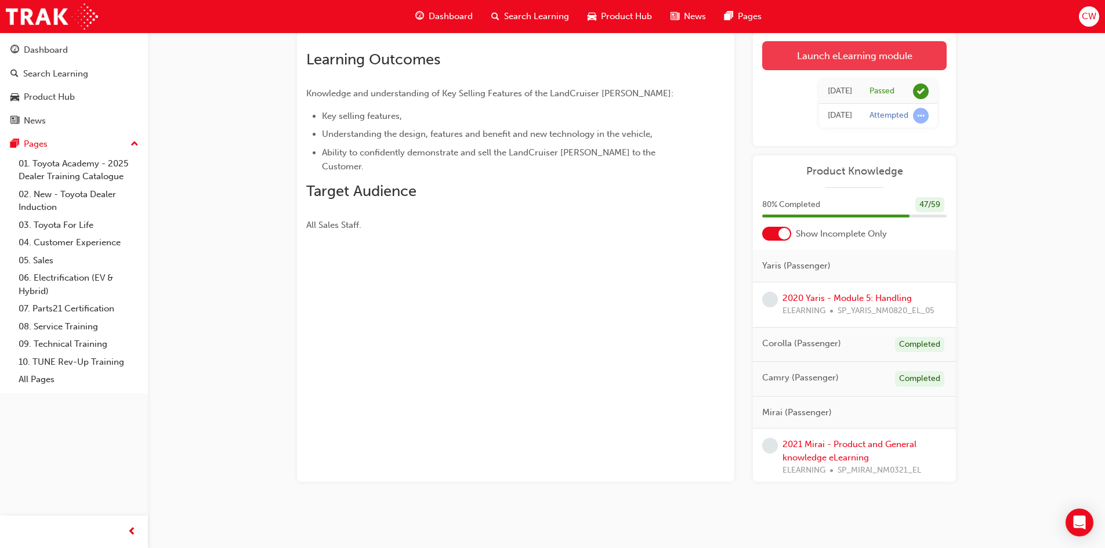
click at [819, 61] on link "Launch eLearning module" at bounding box center [854, 55] width 184 height 29
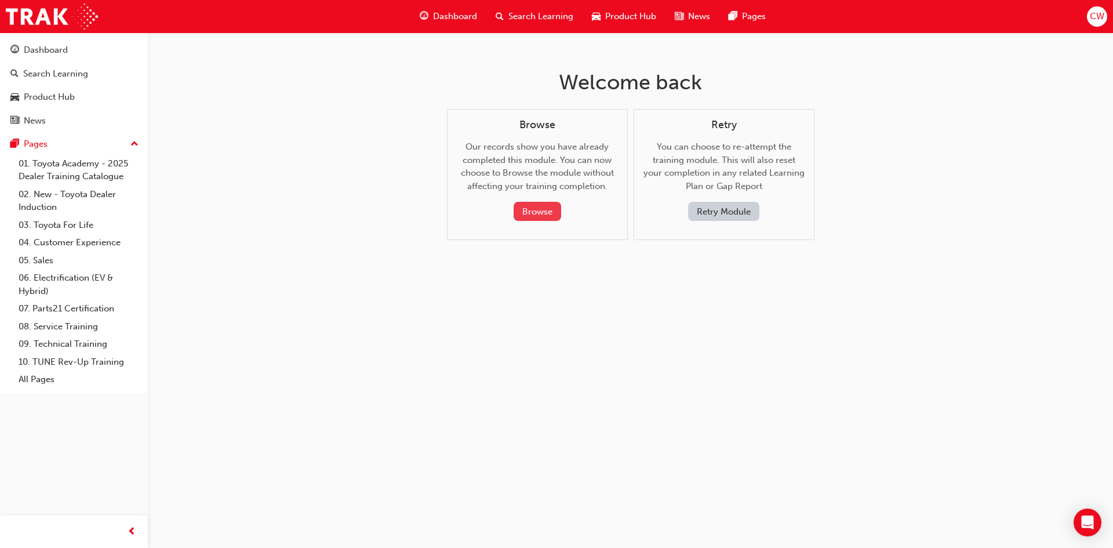
click at [548, 207] on button "Browse" at bounding box center [538, 211] width 48 height 19
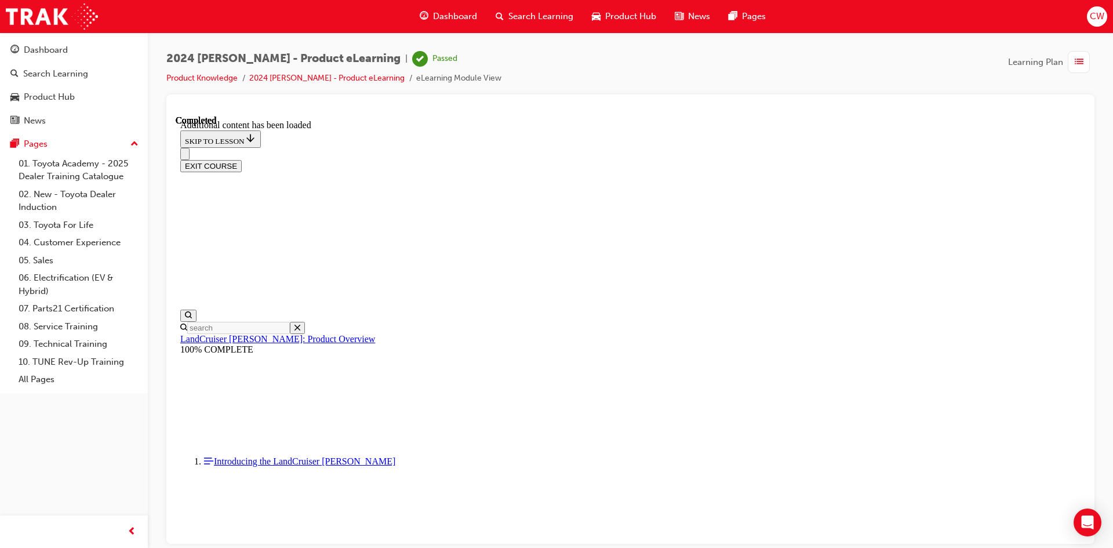
scroll to position [1, 0]
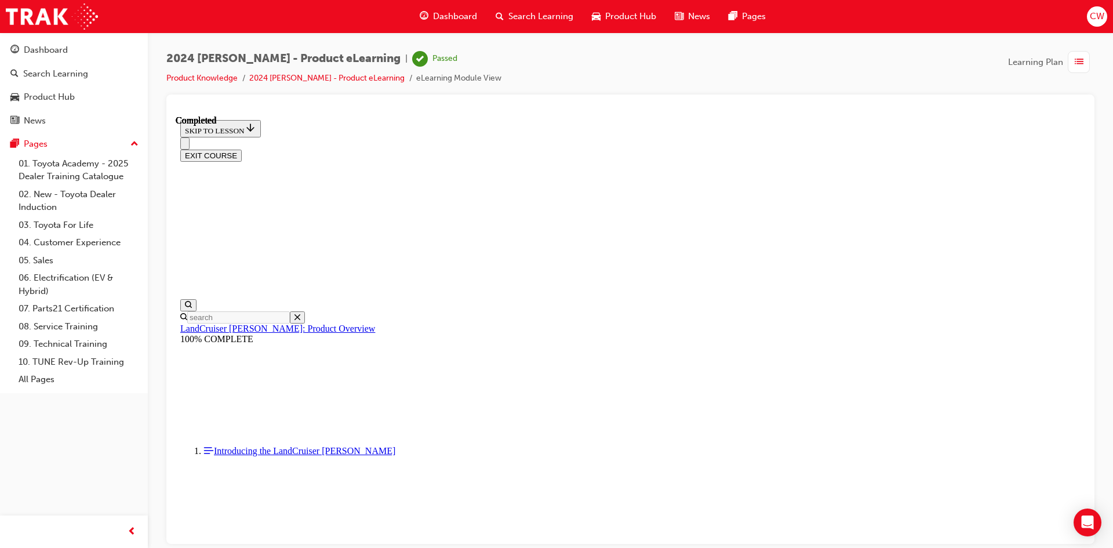
scroll to position [1208, 0]
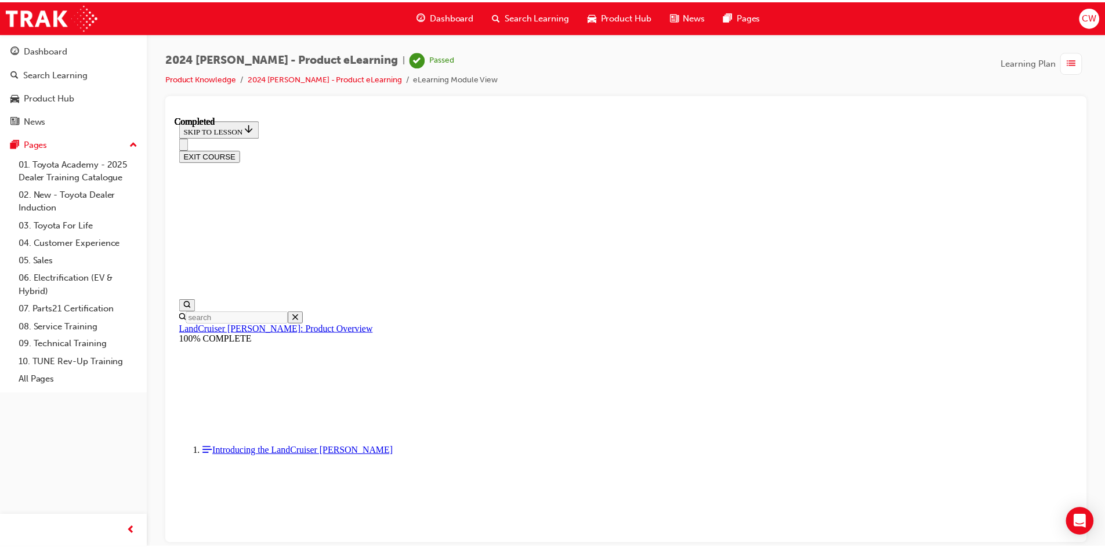
scroll to position [523, 0]
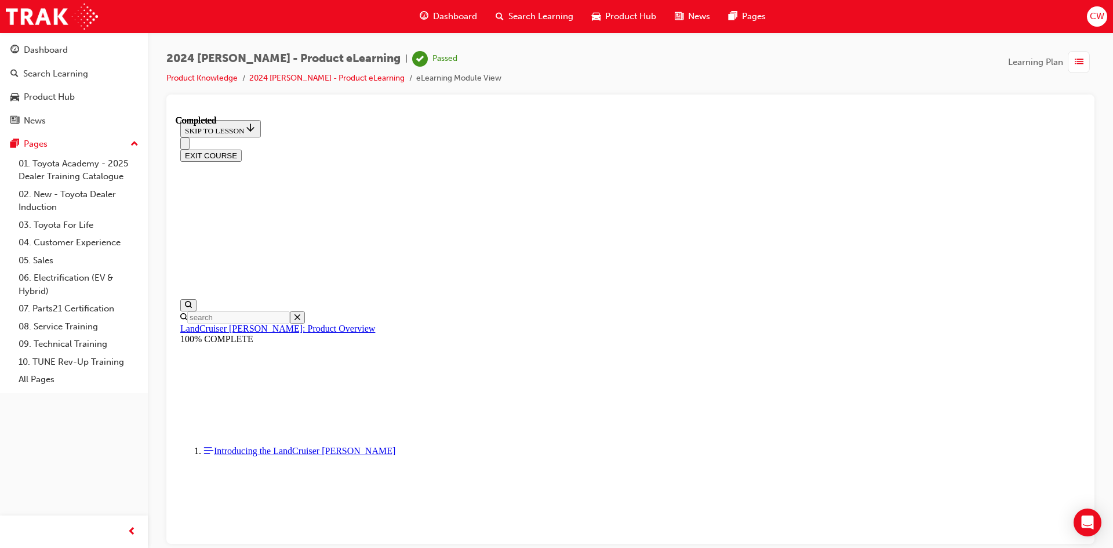
click at [458, 14] on span "Dashboard" at bounding box center [455, 16] width 44 height 13
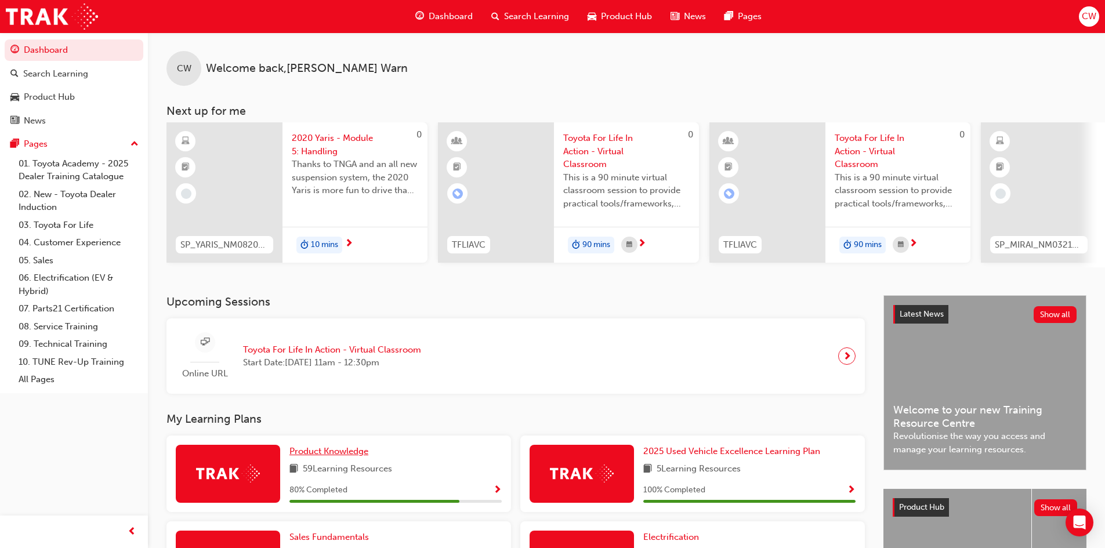
click at [335, 455] on span "Product Knowledge" at bounding box center [328, 451] width 79 height 10
